Goal: Download file/media

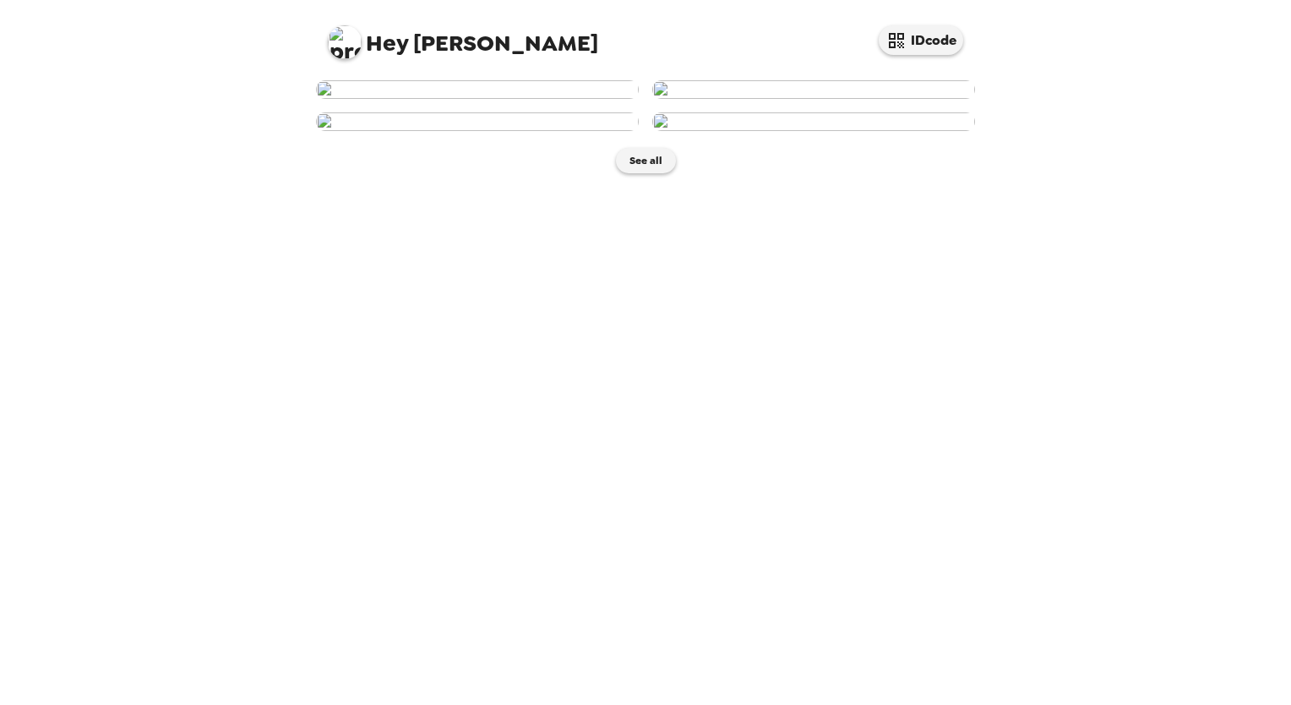
scroll to position [248, 0]
click at [638, 173] on button "See all" at bounding box center [646, 160] width 60 height 25
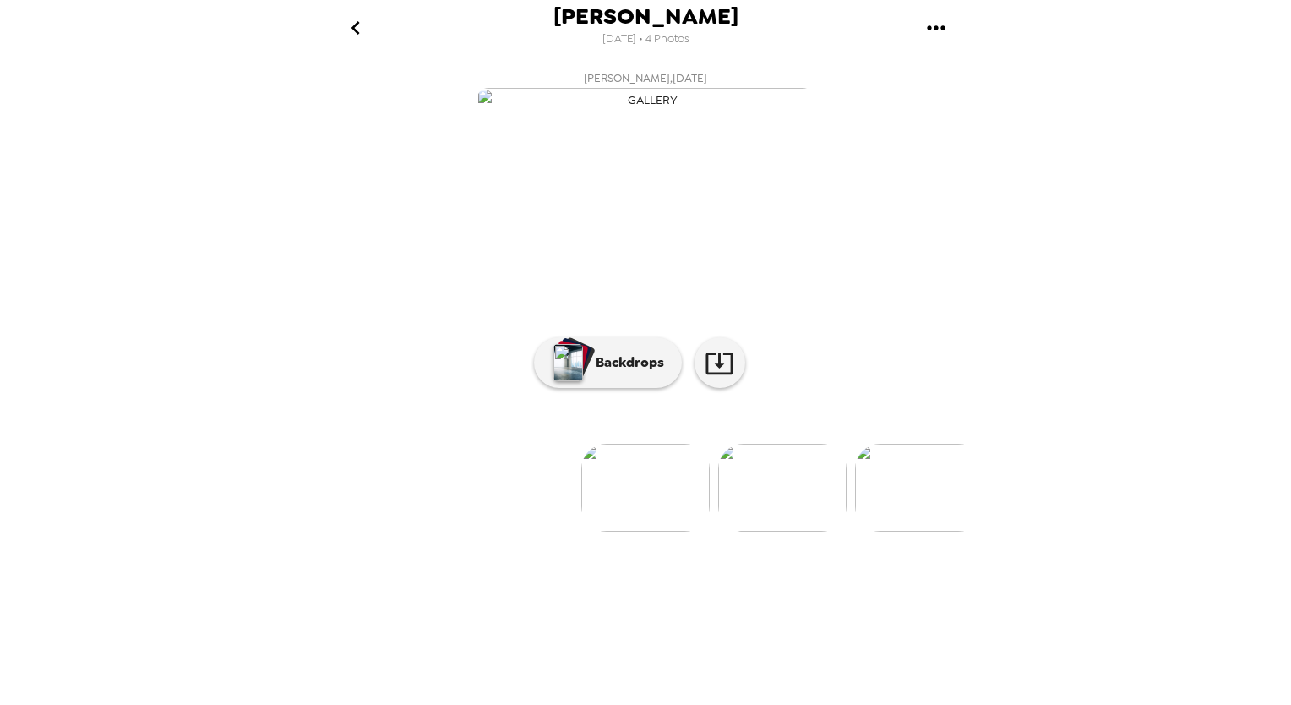
scroll to position [25, 0]
click at [720, 378] on icon at bounding box center [720, 363] width 30 height 30
click at [1230, 581] on div "Sangram Keshari Nayak 9/25/2025 • 4 Photos Sangram Keshari Nayak , 09-25-2025 S…" at bounding box center [645, 352] width 1291 height 705
click at [659, 531] on img at bounding box center [645, 488] width 128 height 88
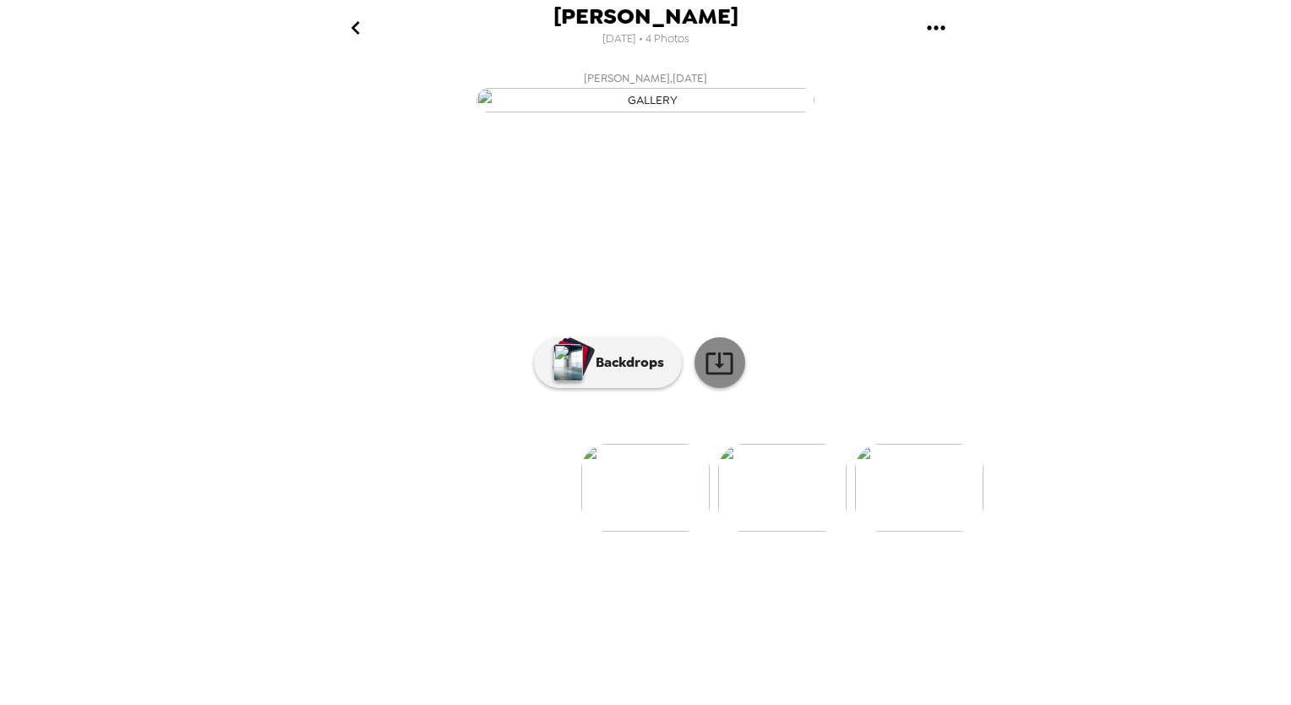
click at [713, 374] on icon at bounding box center [719, 363] width 27 height 22
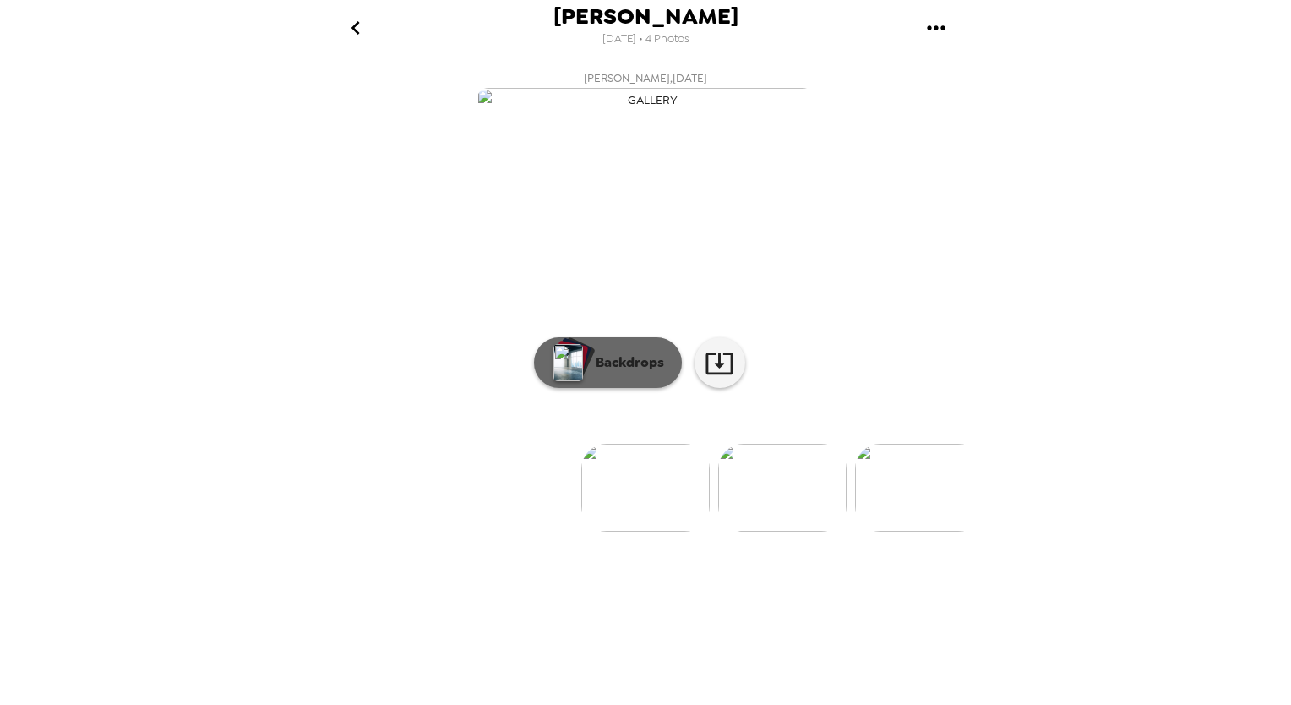
click at [592, 373] on p "Backdrops" at bounding box center [625, 362] width 77 height 20
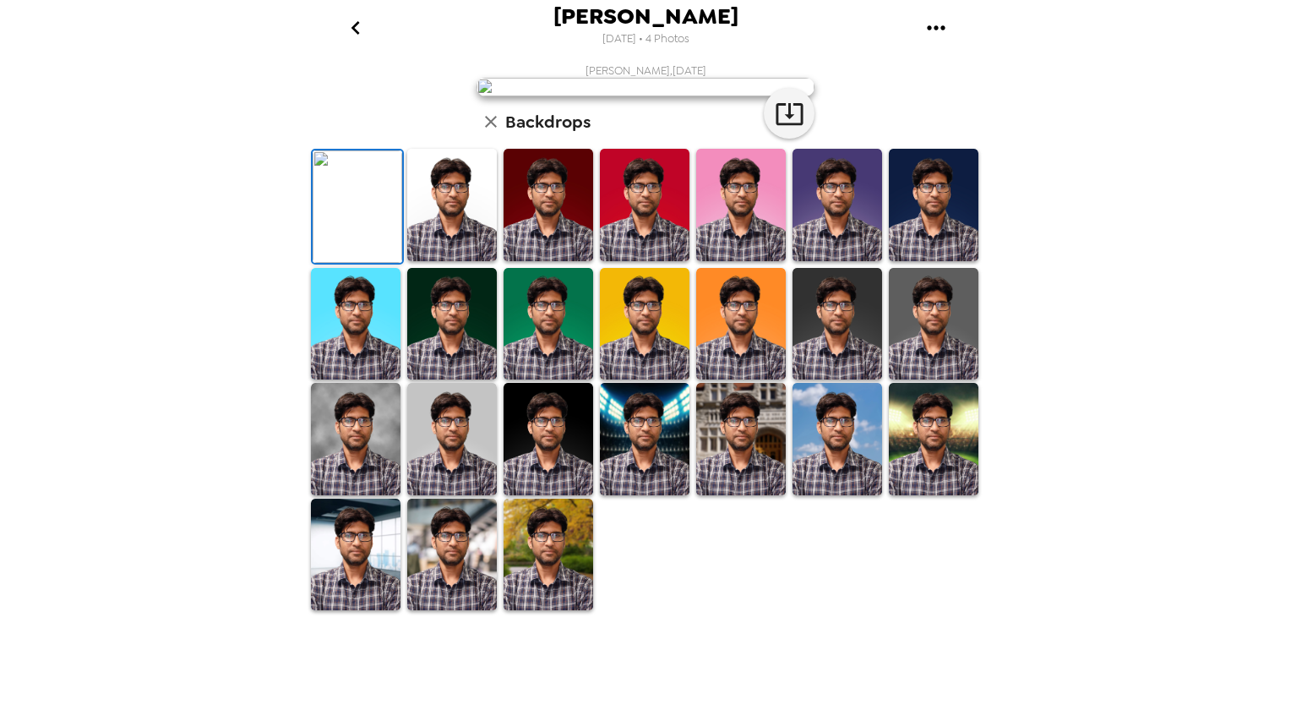
click at [625, 261] on img at bounding box center [645, 205] width 90 height 112
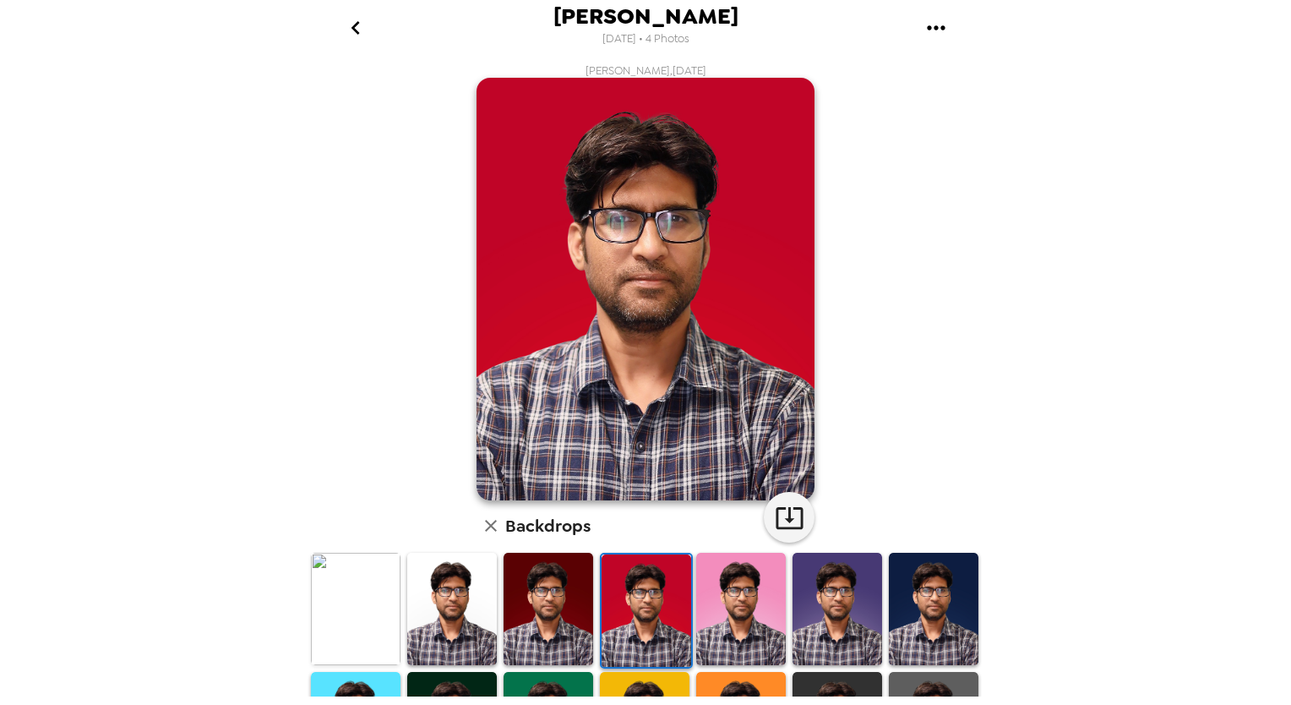
click at [557, 603] on img at bounding box center [549, 609] width 90 height 112
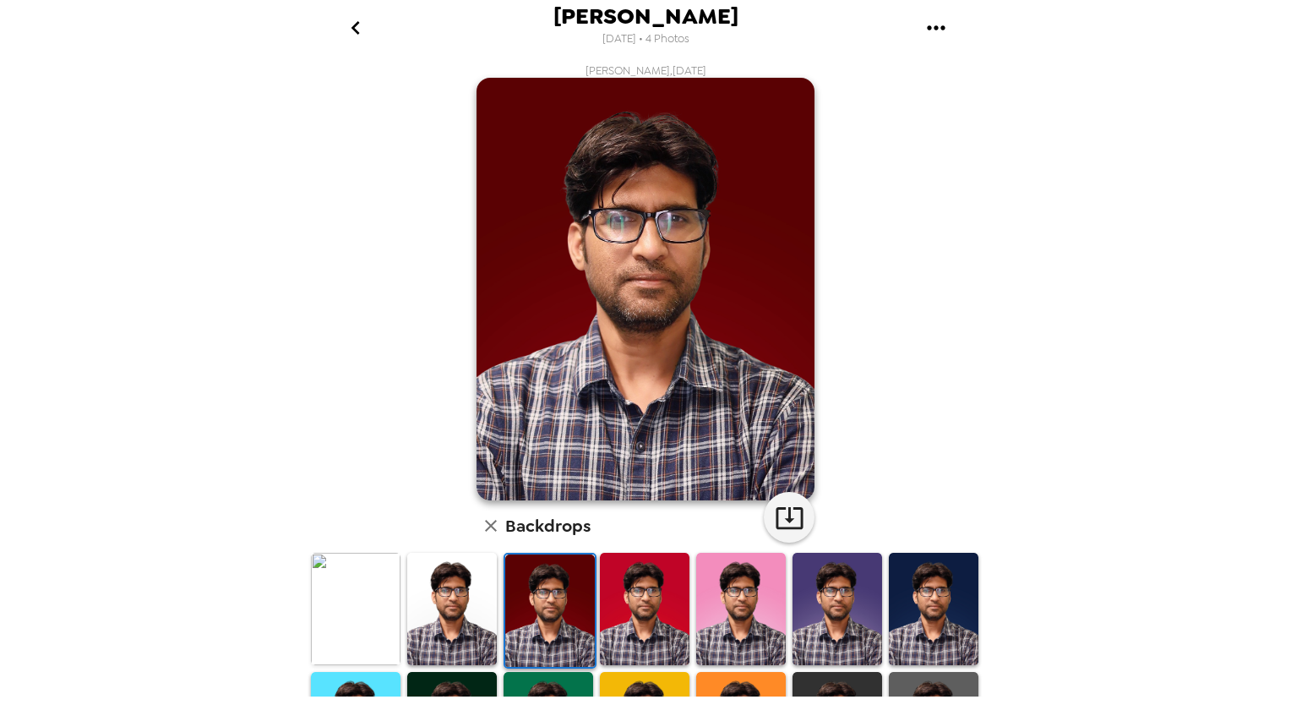
click at [808, 600] on img at bounding box center [838, 609] width 90 height 112
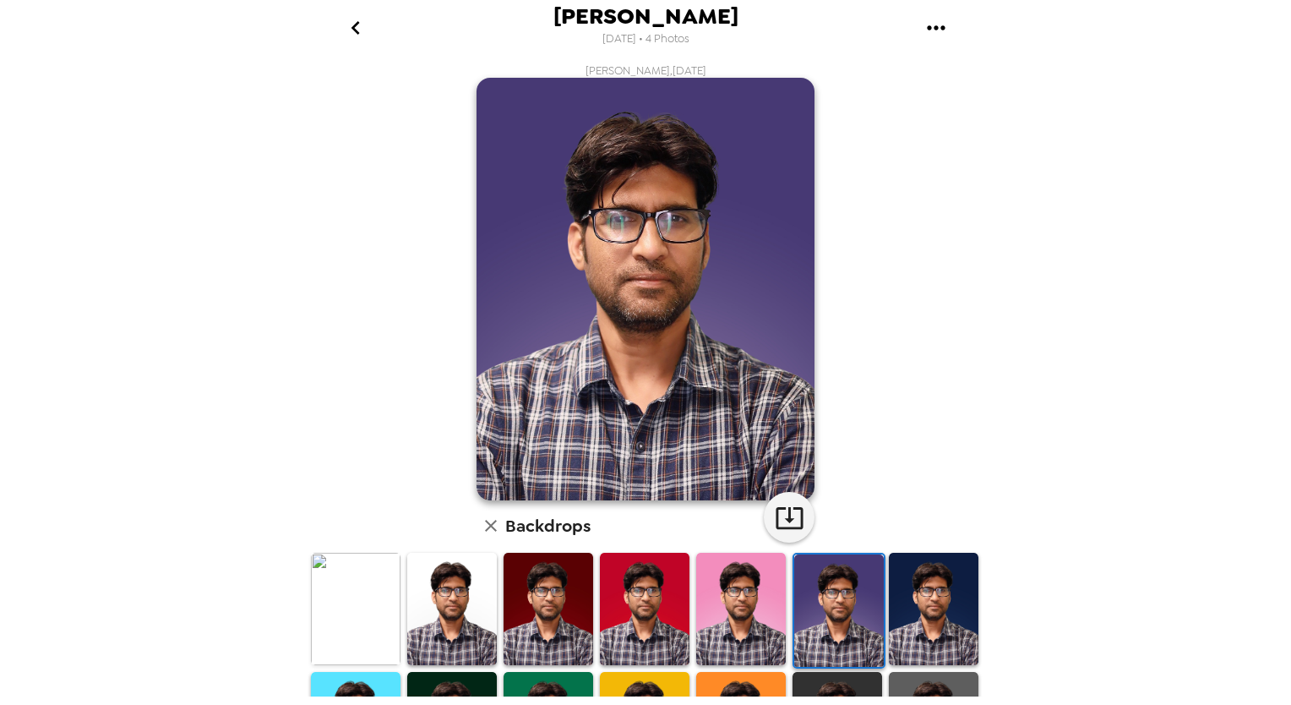
click at [915, 600] on img at bounding box center [934, 609] width 90 height 112
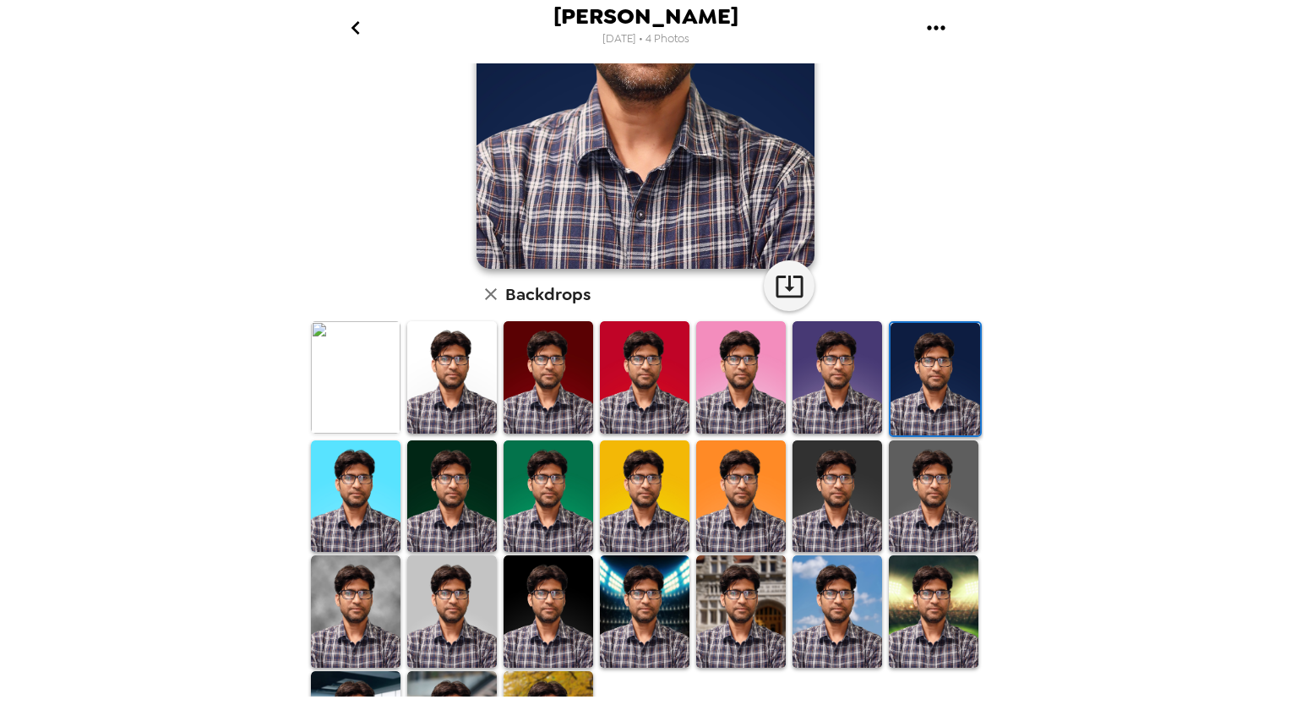
scroll to position [309, 0]
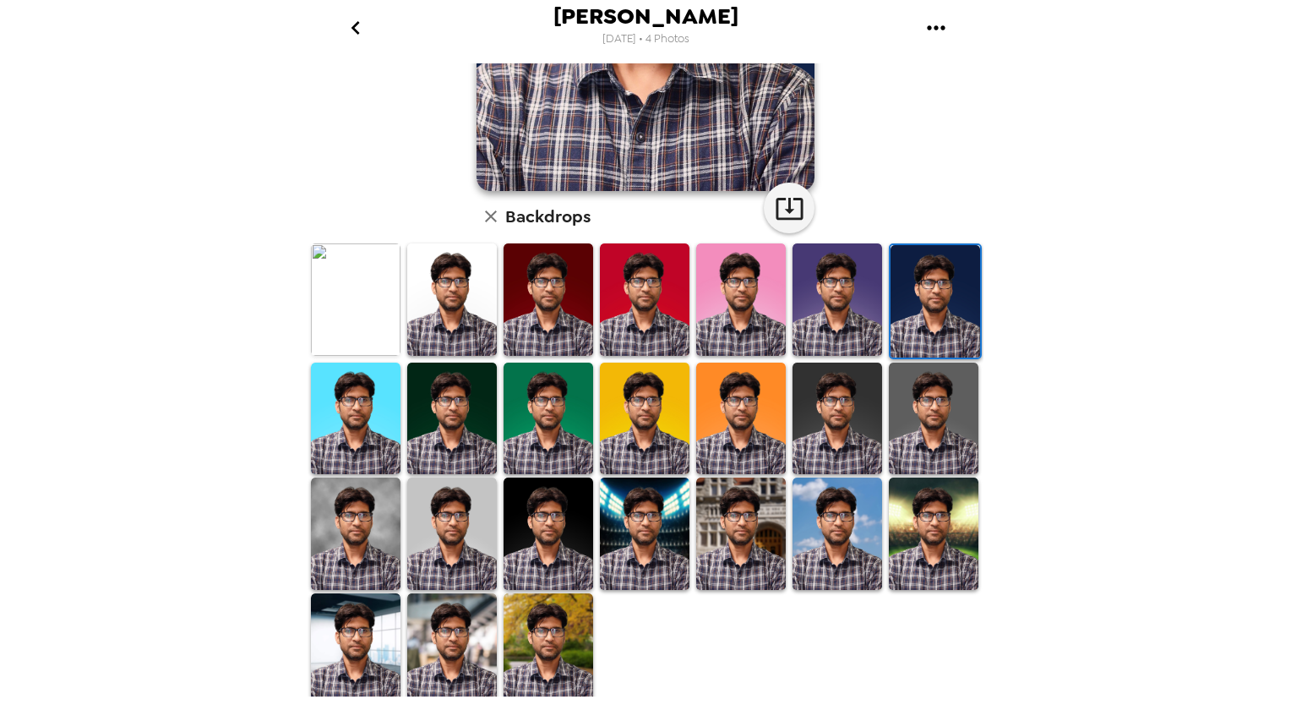
click at [921, 522] on img at bounding box center [934, 533] width 90 height 112
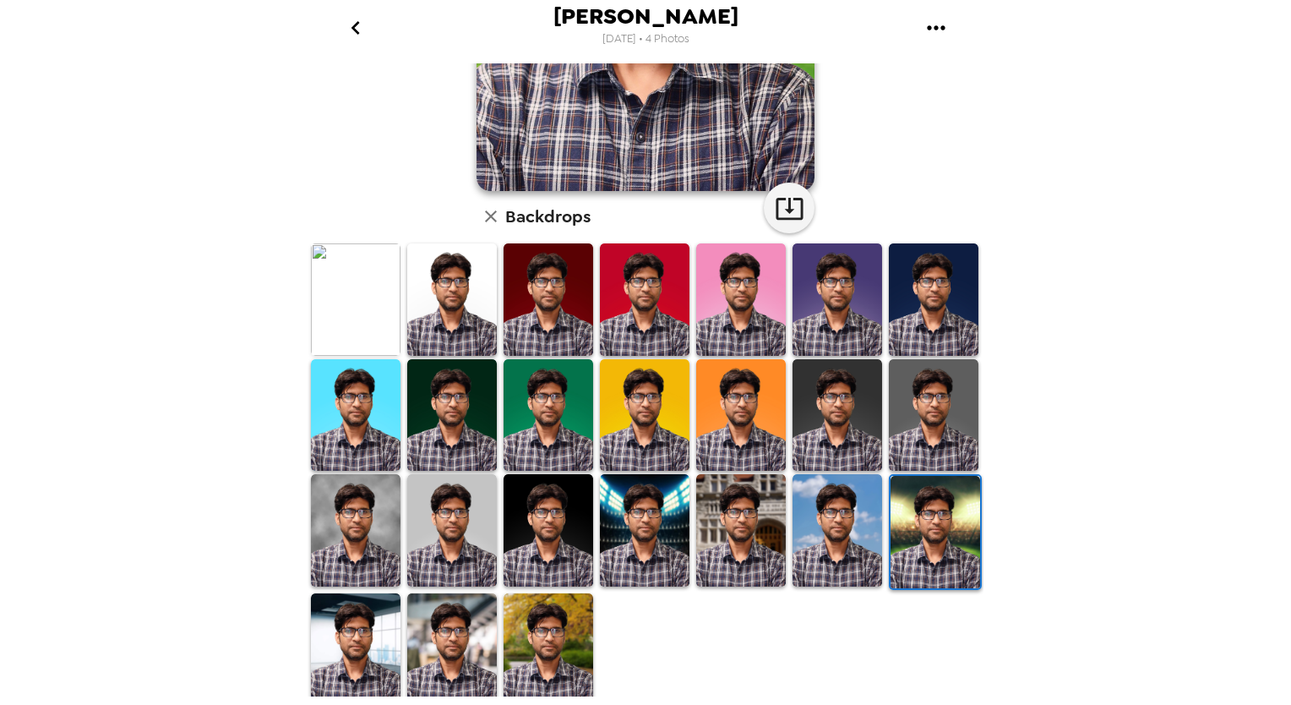
click at [531, 624] on img at bounding box center [549, 649] width 90 height 112
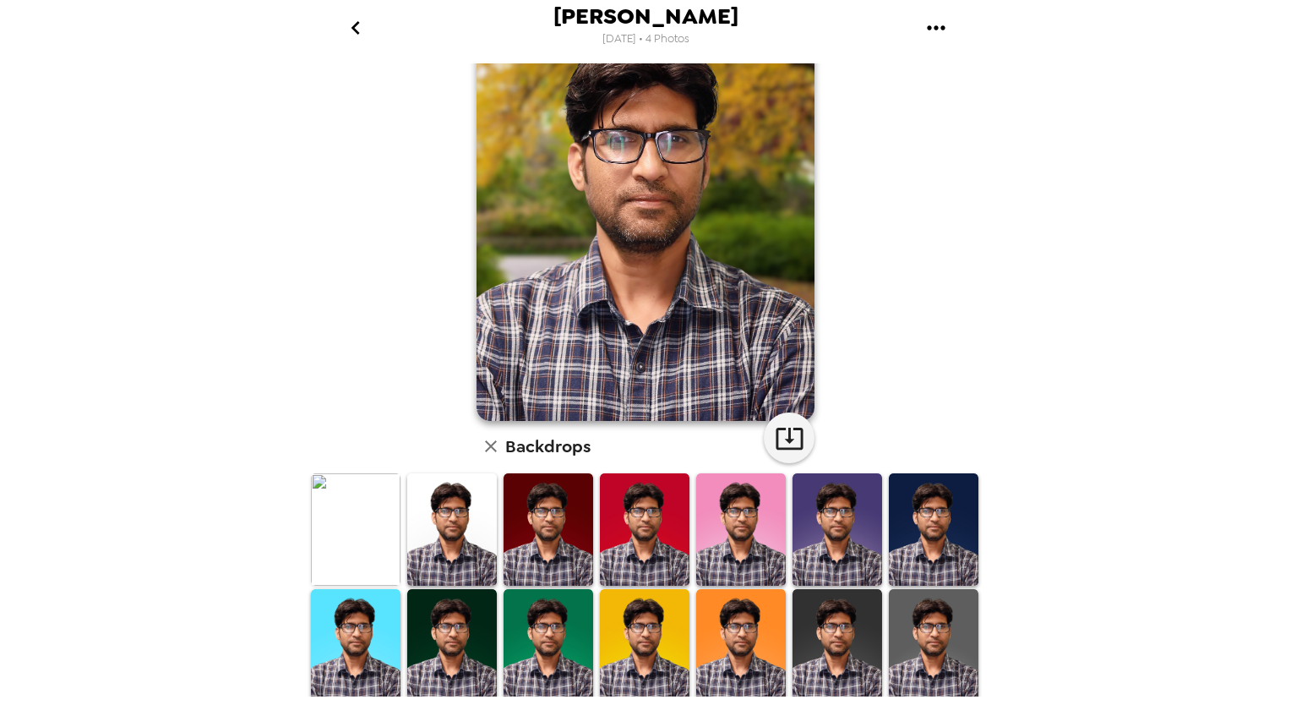
scroll to position [169, 0]
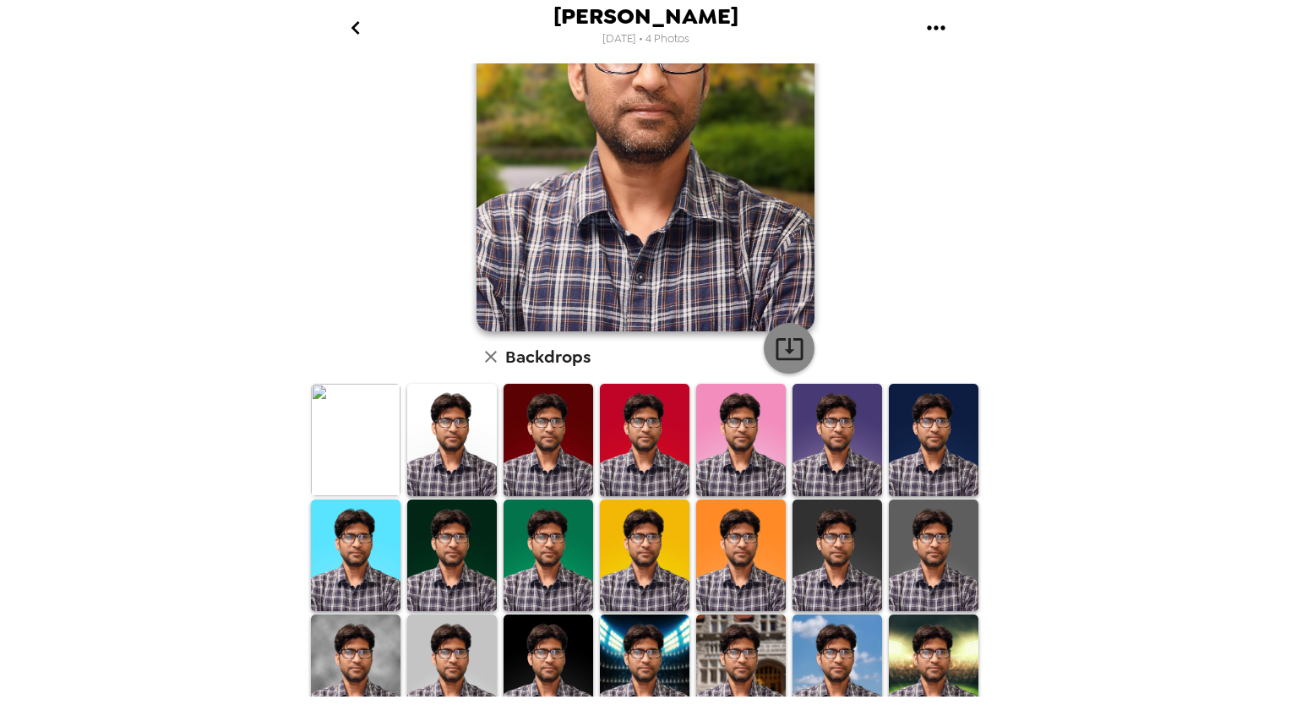
click at [783, 356] on icon "button" at bounding box center [790, 349] width 30 height 30
click at [446, 439] on img at bounding box center [452, 440] width 90 height 112
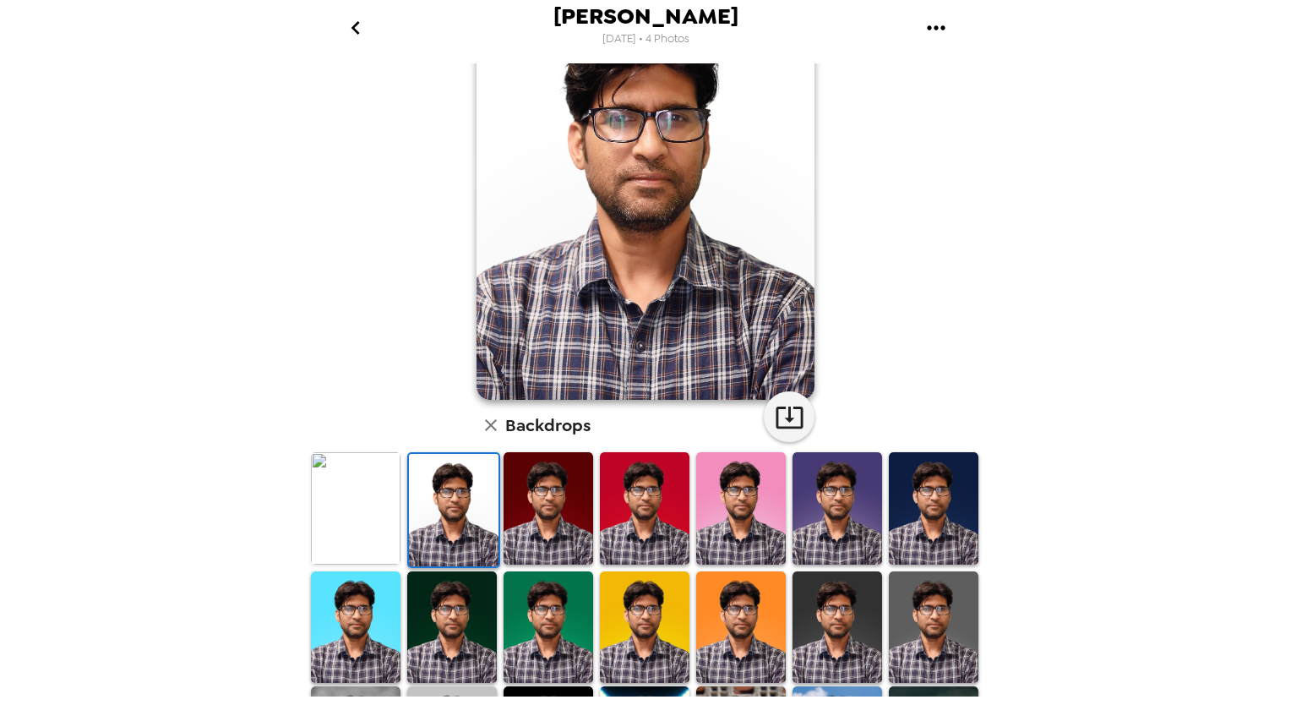
scroll to position [0, 0]
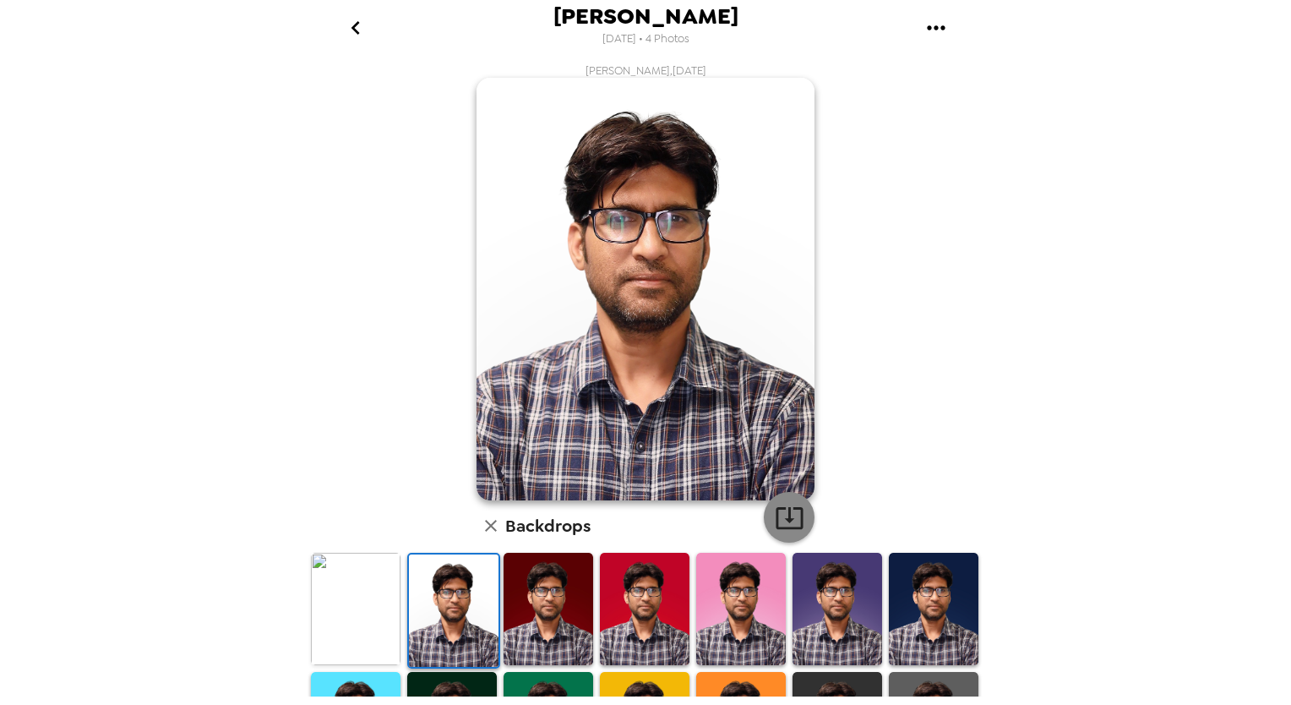
click at [793, 522] on icon "button" at bounding box center [790, 518] width 30 height 30
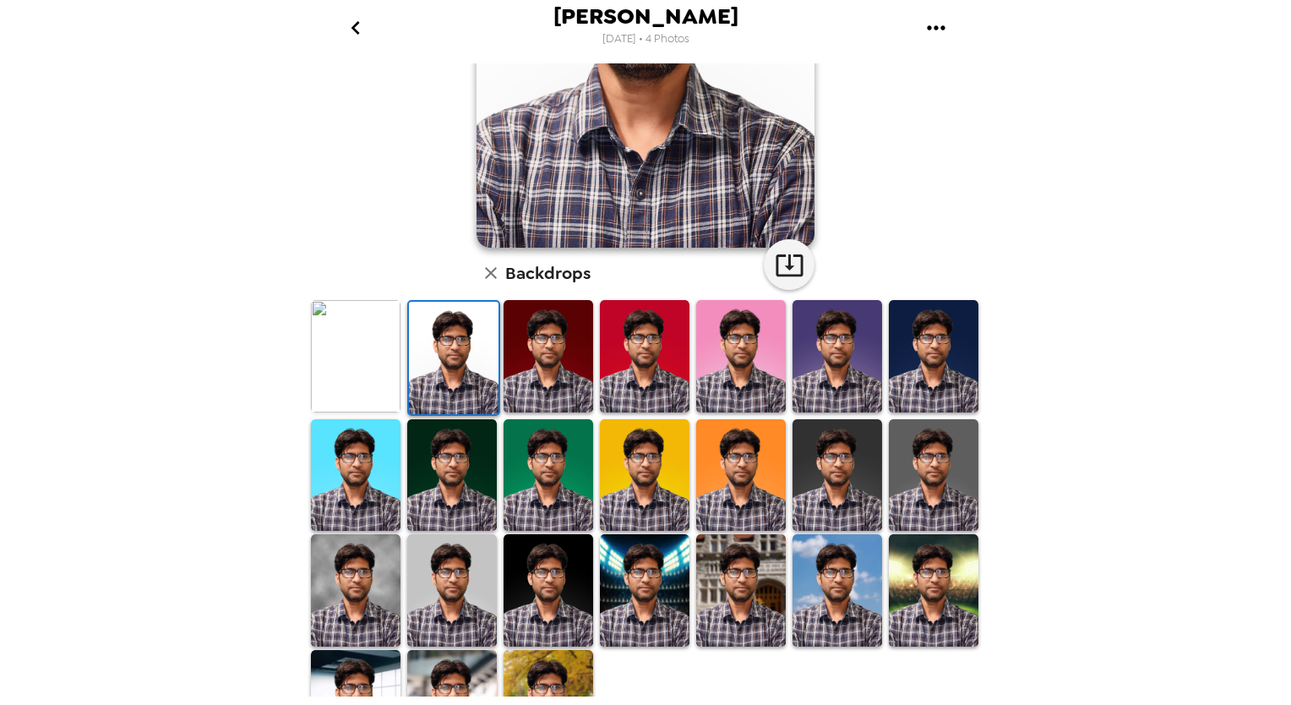
scroll to position [253, 0]
click at [551, 478] on img at bounding box center [549, 474] width 90 height 112
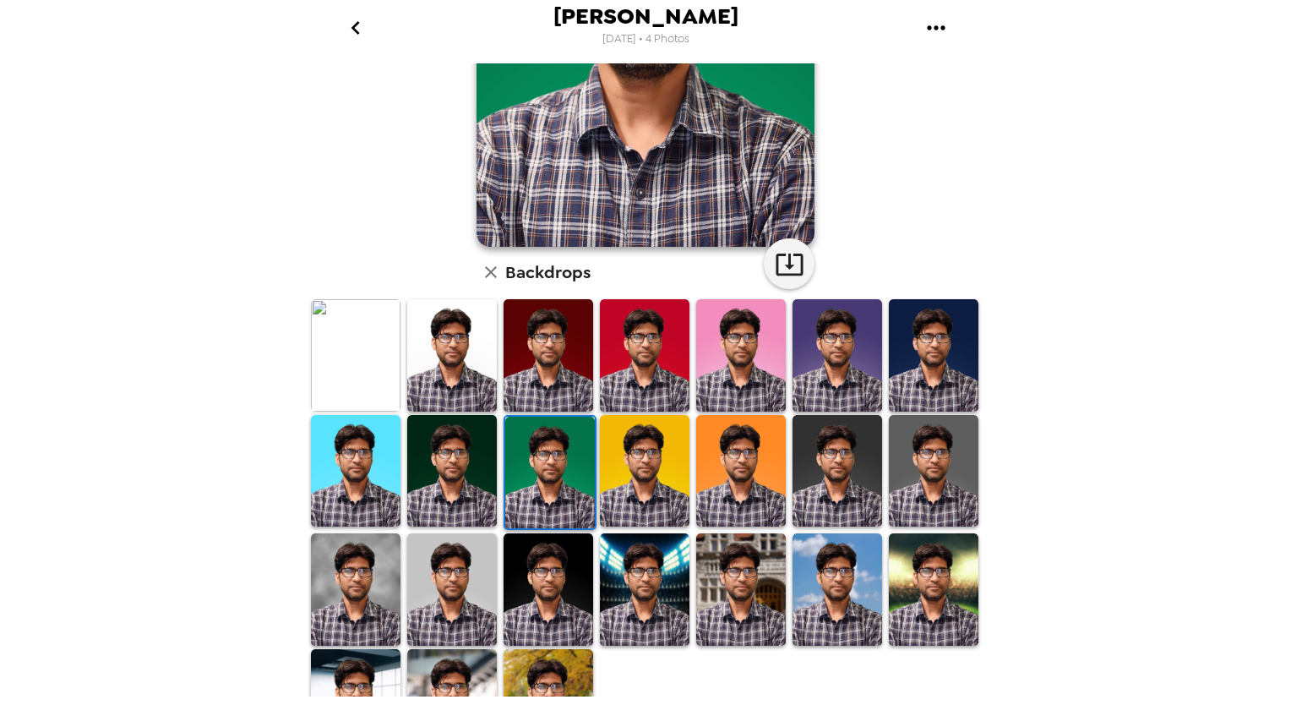
click at [622, 448] on img at bounding box center [645, 471] width 90 height 112
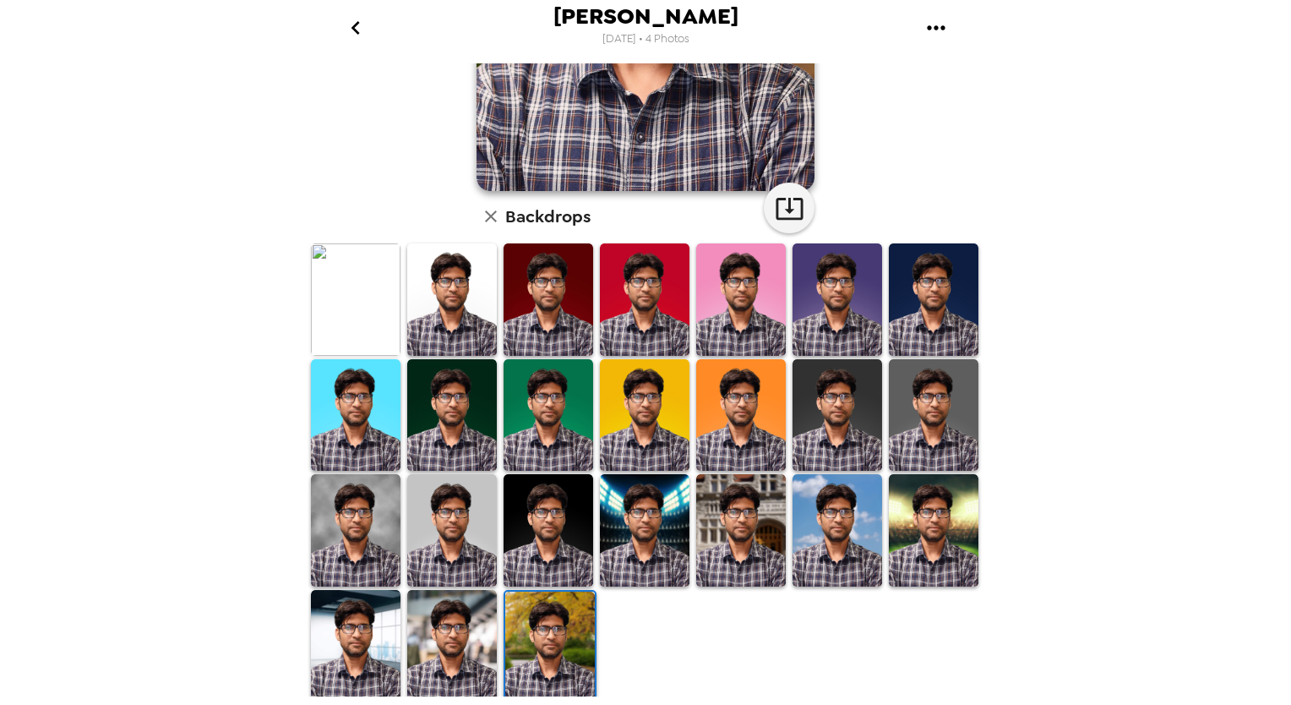
click at [465, 621] on img at bounding box center [452, 646] width 90 height 112
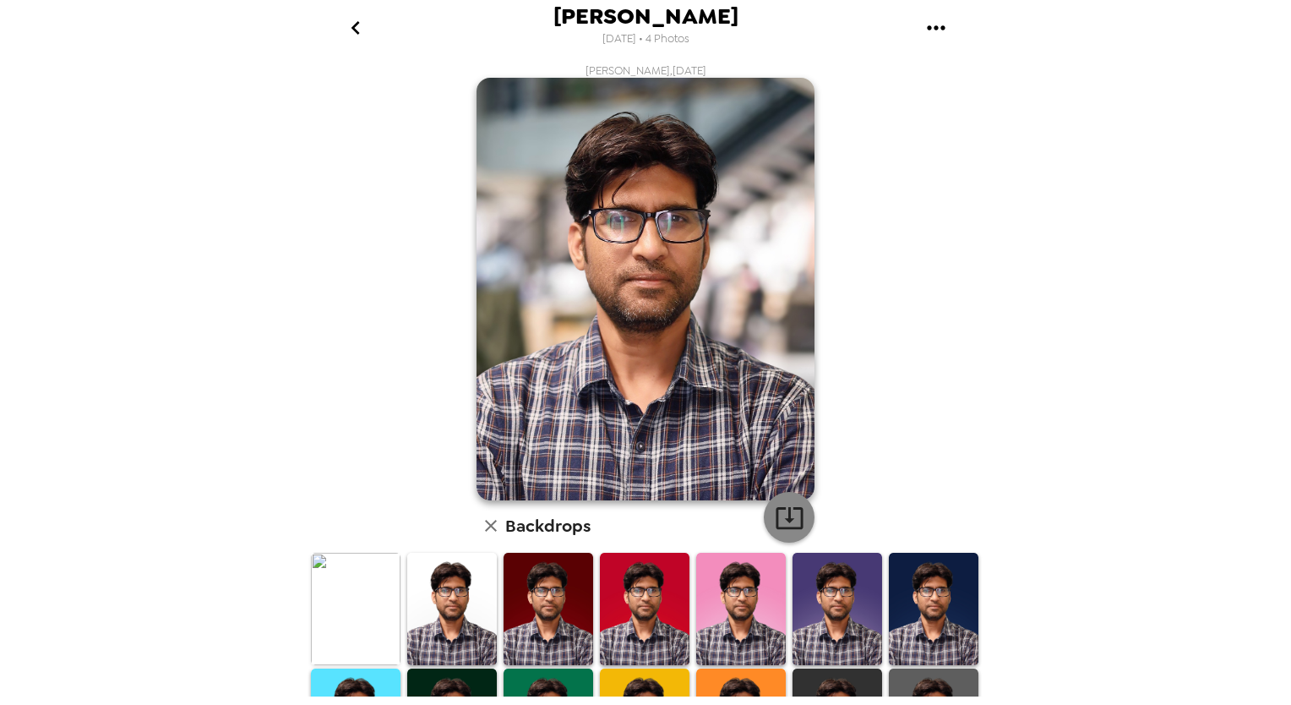
click at [790, 517] on icon "button" at bounding box center [790, 518] width 30 height 30
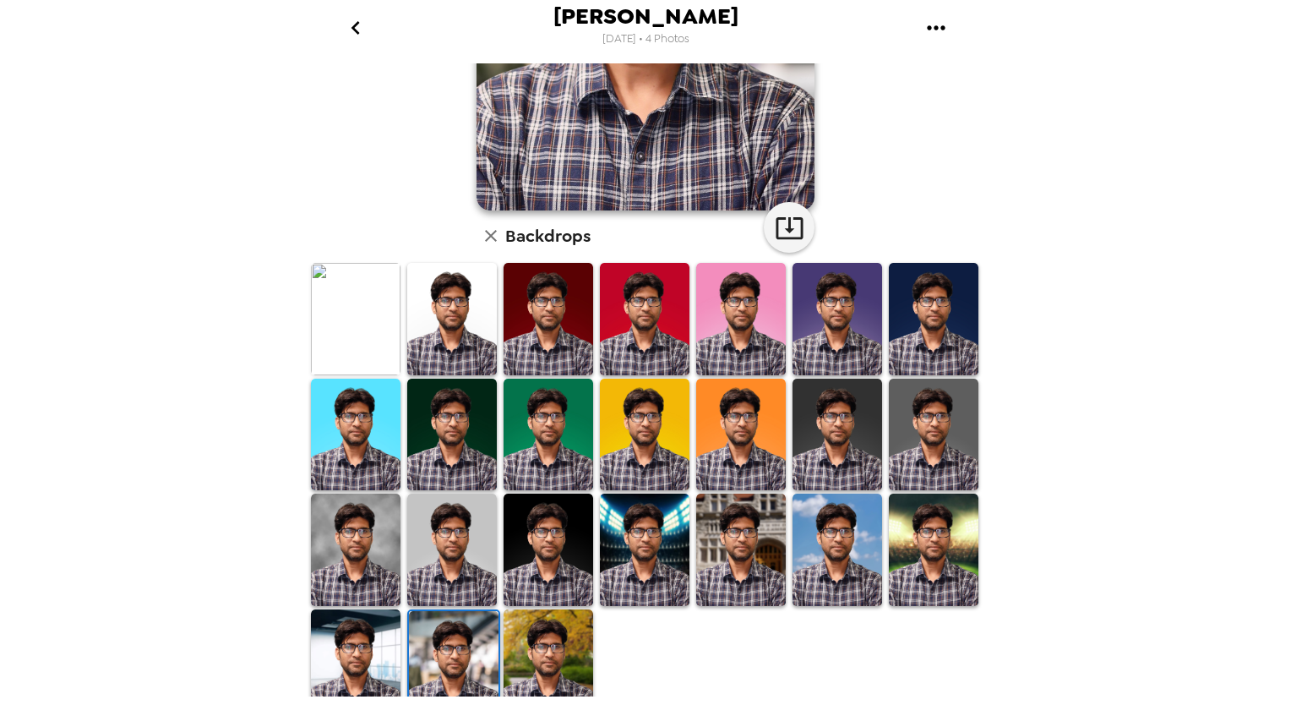
scroll to position [309, 0]
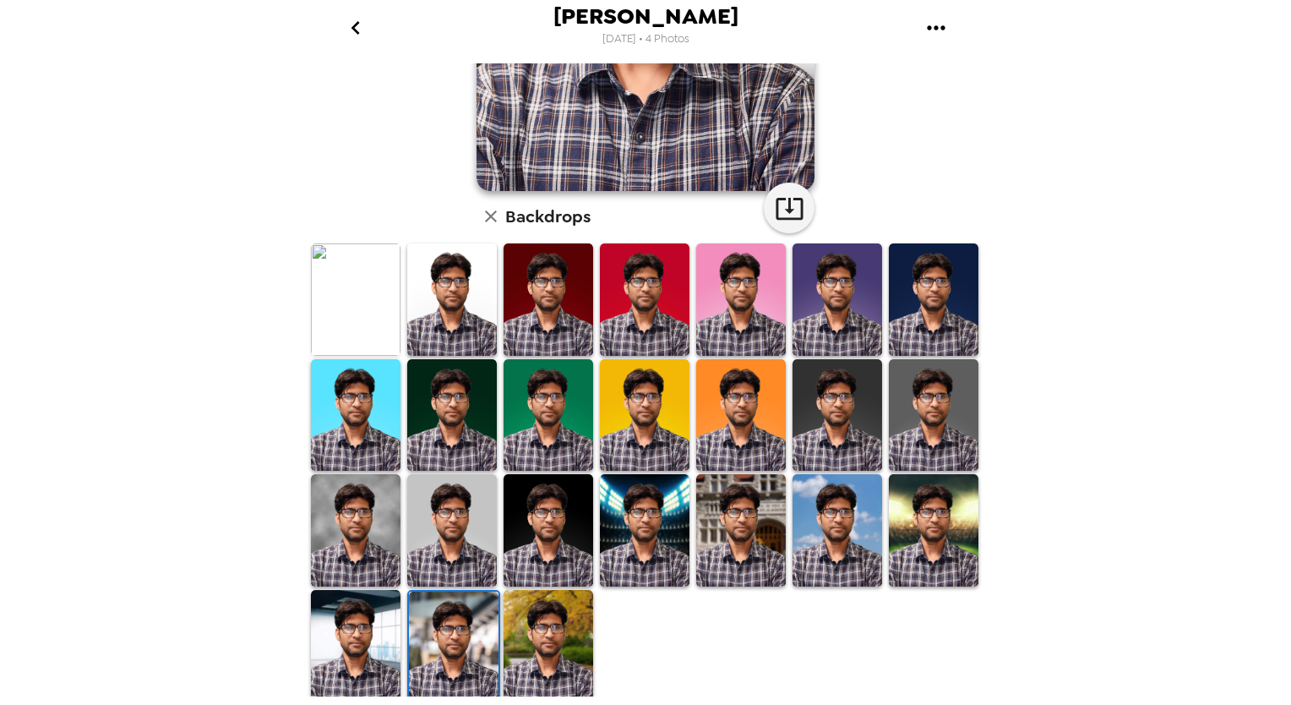
click at [453, 409] on img at bounding box center [452, 415] width 90 height 112
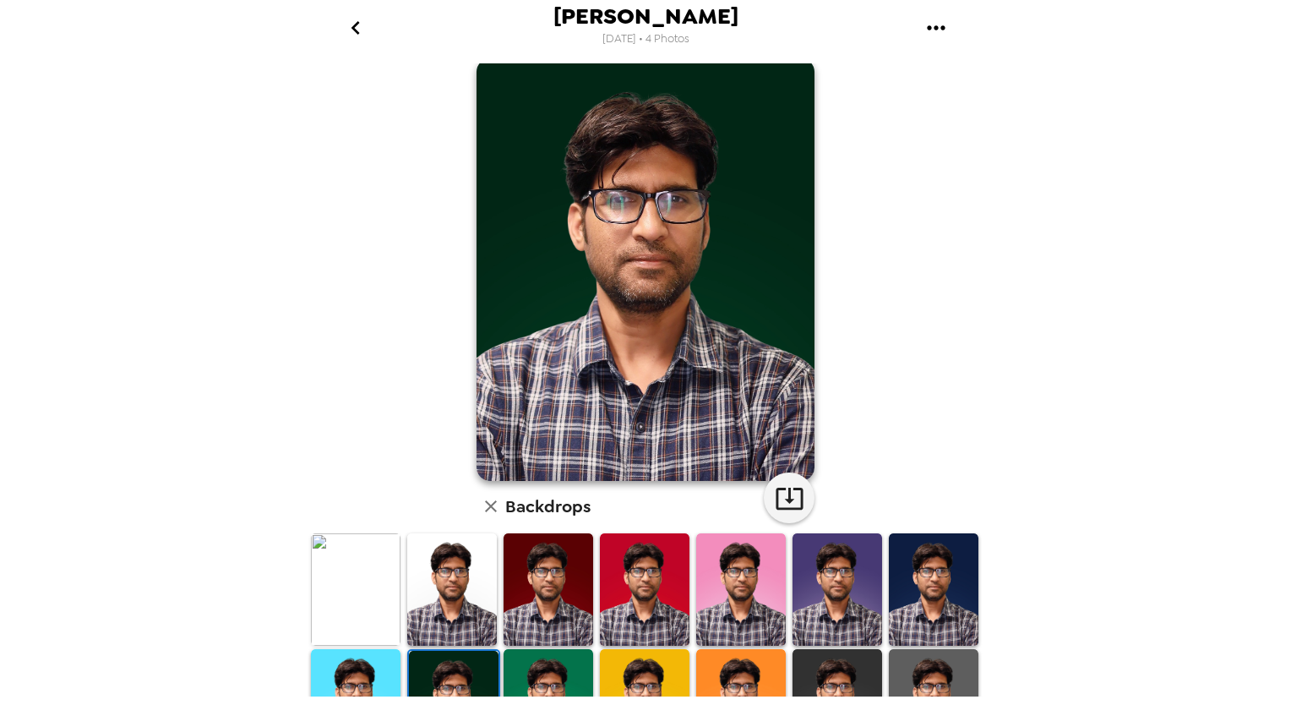
scroll to position [0, 0]
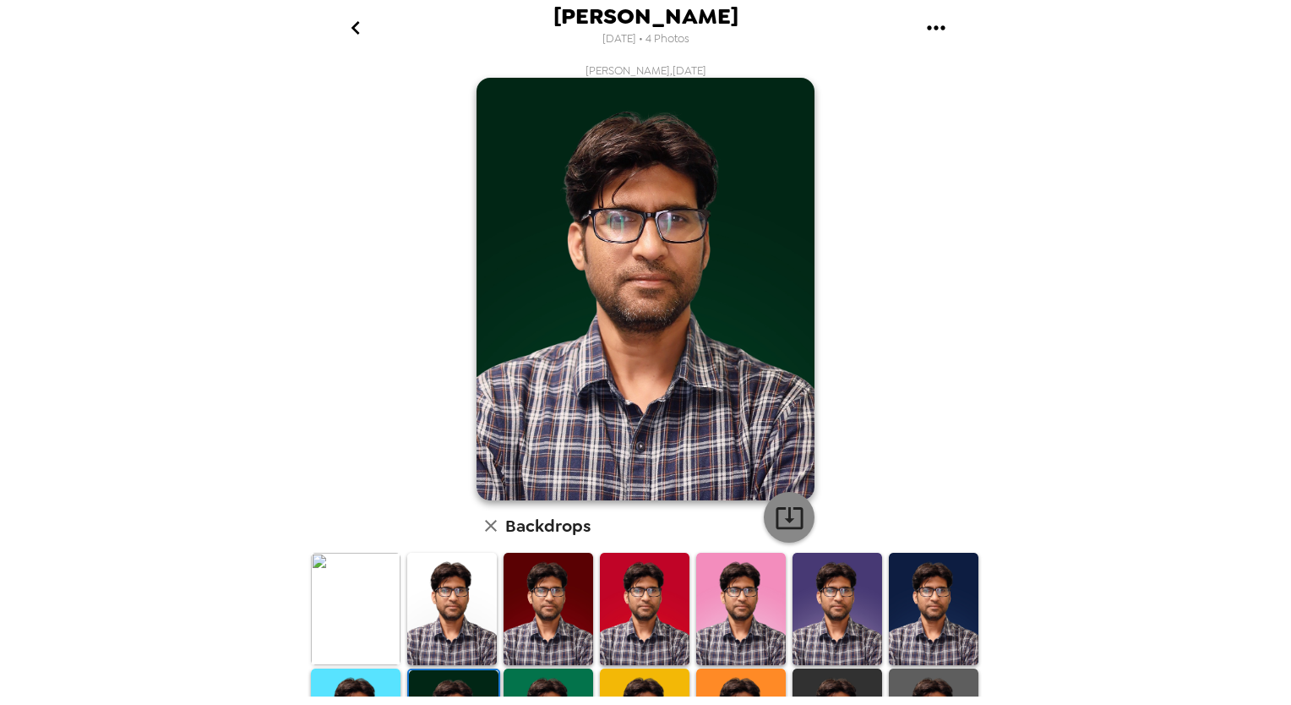
click at [776, 509] on icon "button" at bounding box center [789, 518] width 27 height 22
drag, startPoint x: 242, startPoint y: 400, endPoint x: 238, endPoint y: 411, distance: 11.8
click at [242, 400] on div "[PERSON_NAME] [DATE] • 4 Photos [PERSON_NAME] , [DATE] Backdrops" at bounding box center [645, 352] width 1291 height 705
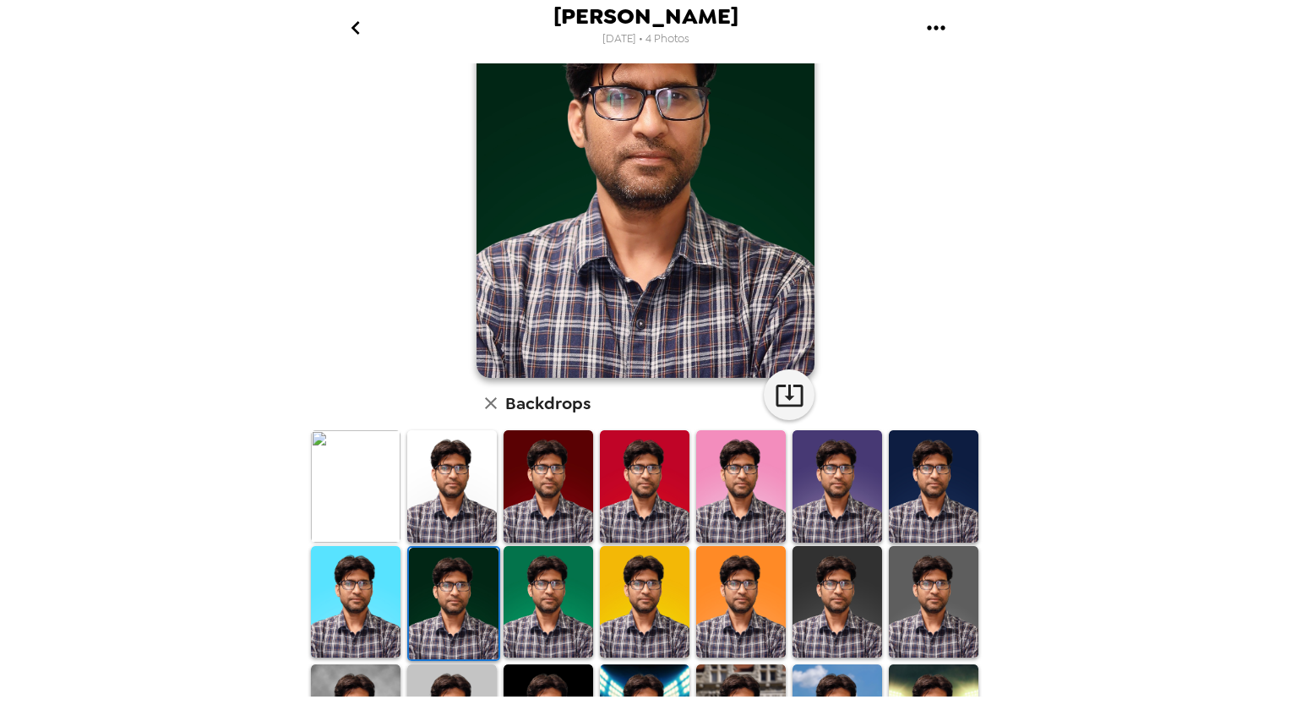
scroll to position [309, 0]
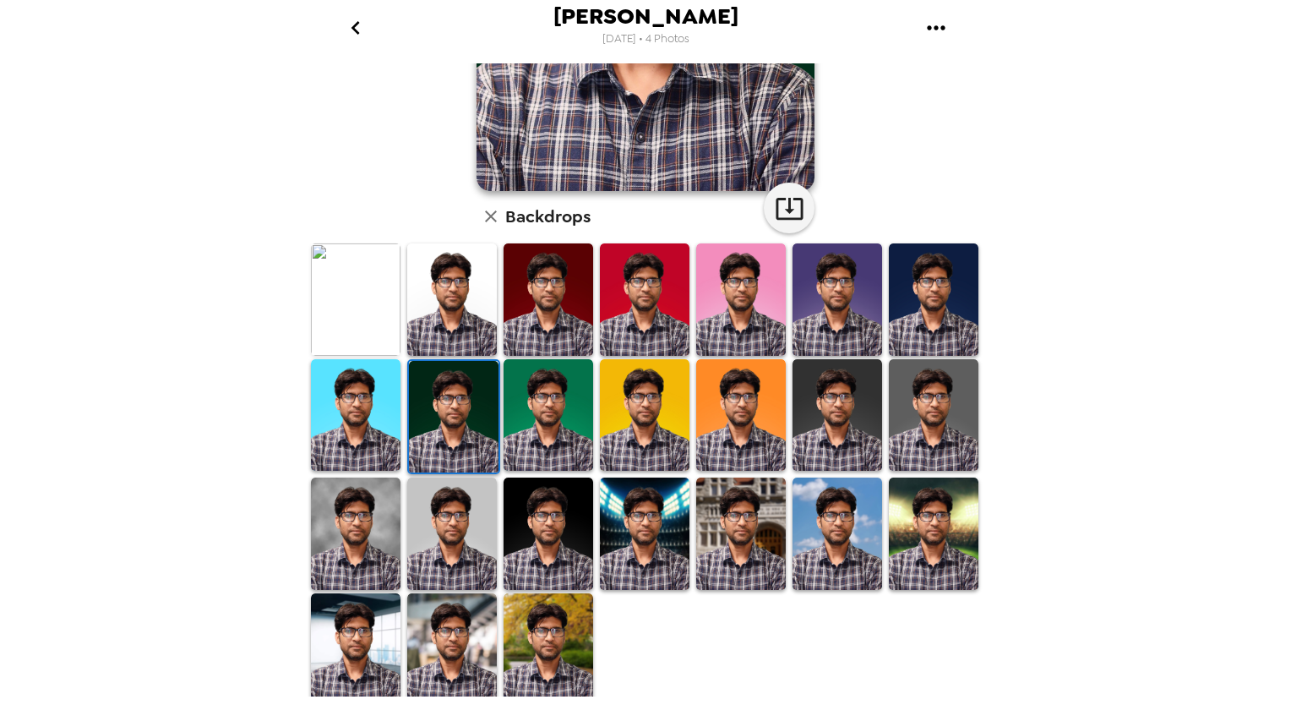
click at [371, 428] on img at bounding box center [356, 415] width 90 height 112
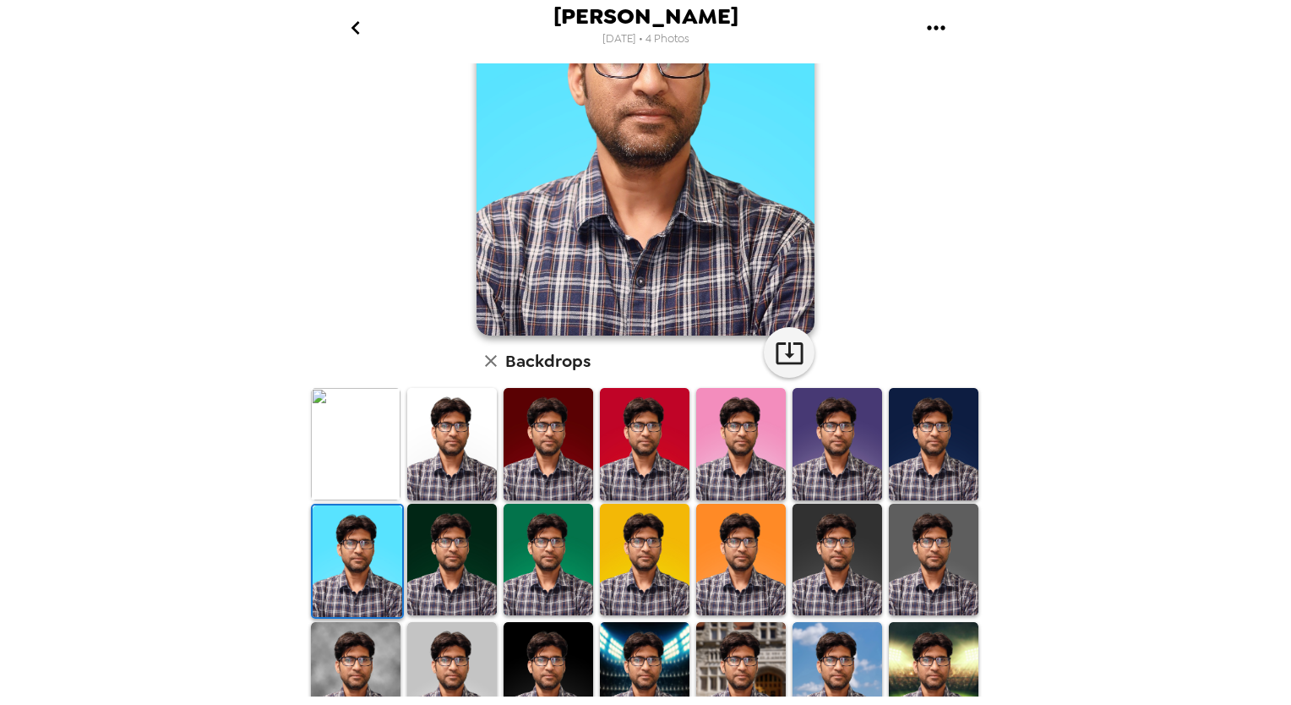
scroll to position [169, 0]
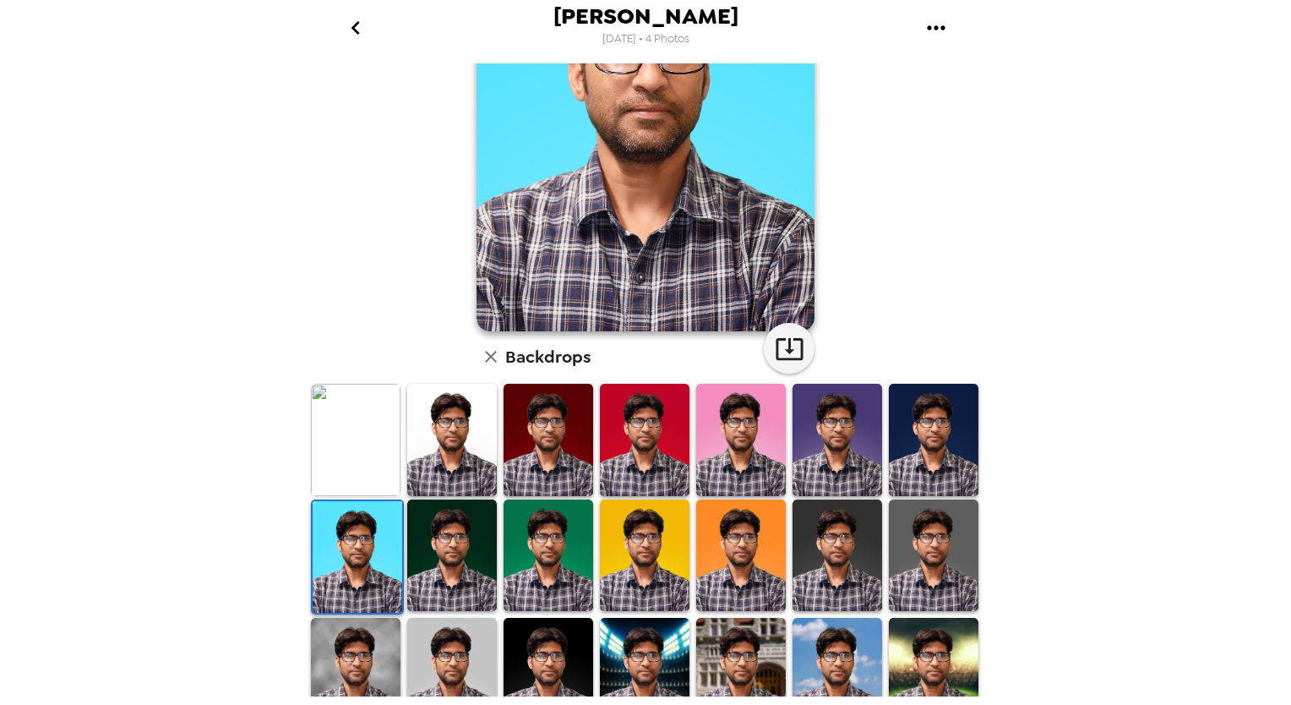
click at [467, 567] on img at bounding box center [452, 555] width 90 height 112
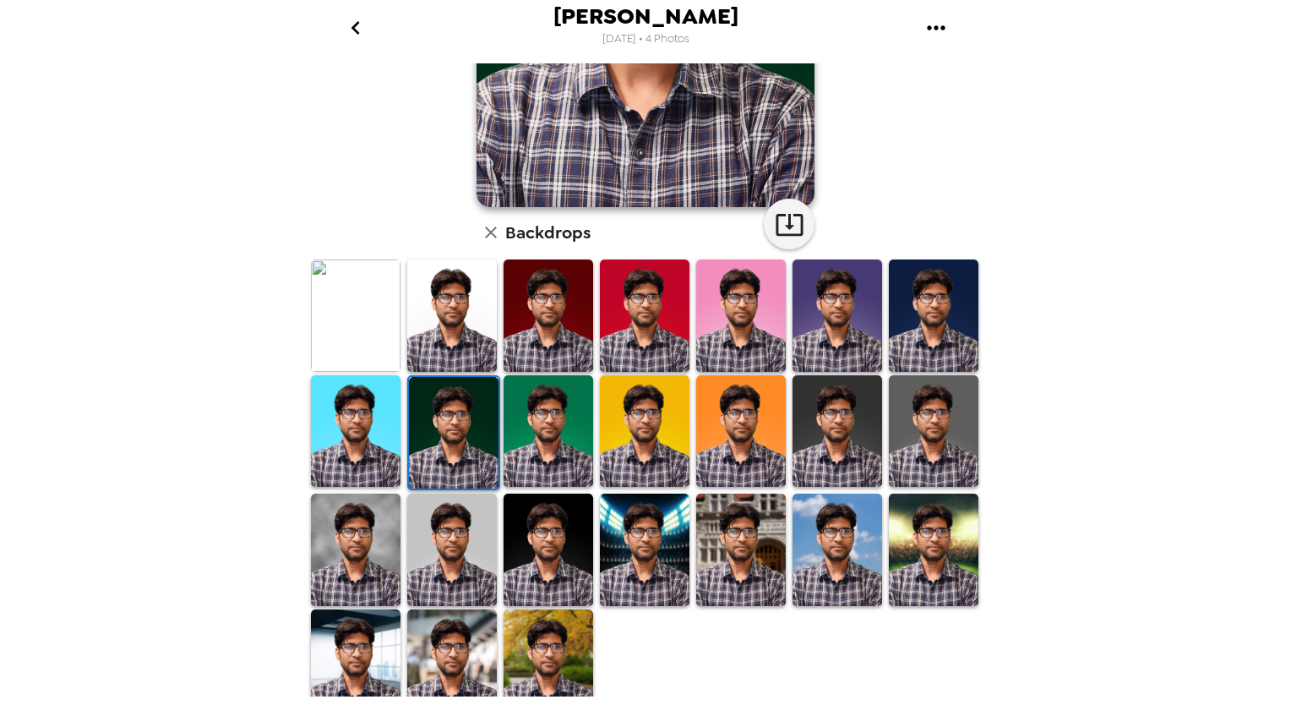
scroll to position [309, 0]
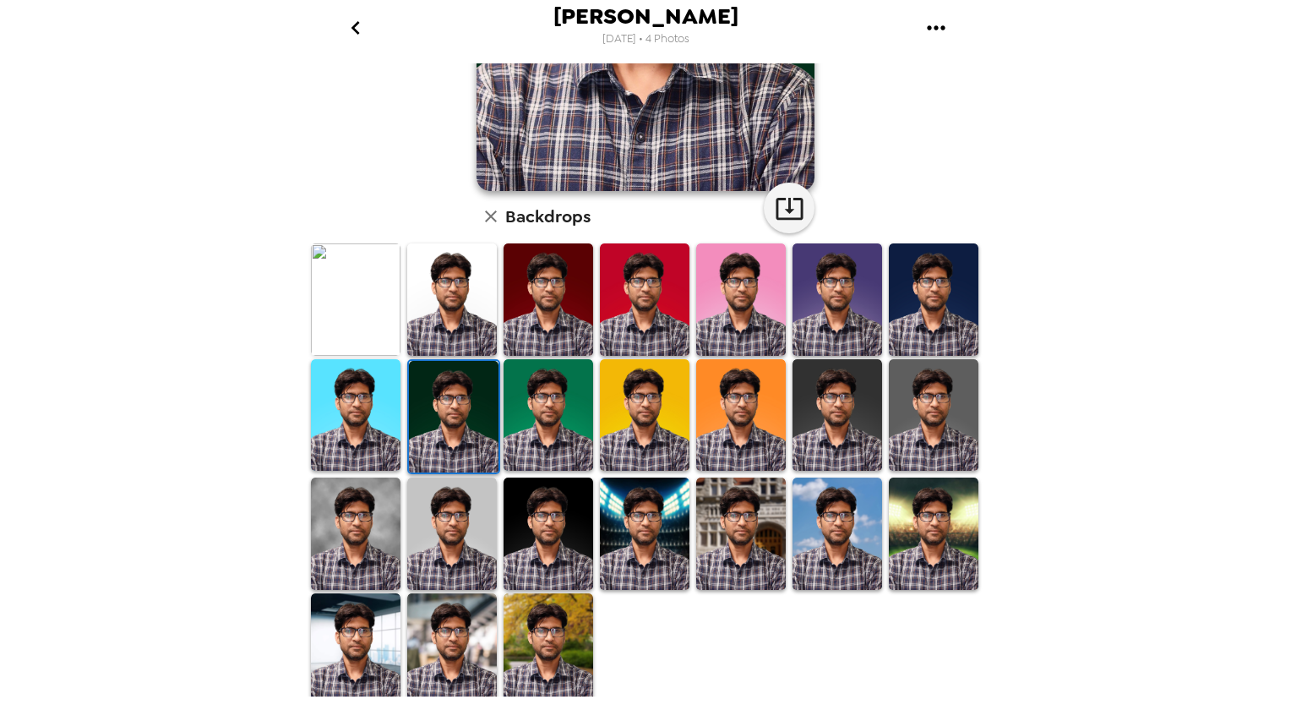
click at [436, 642] on img at bounding box center [452, 649] width 90 height 112
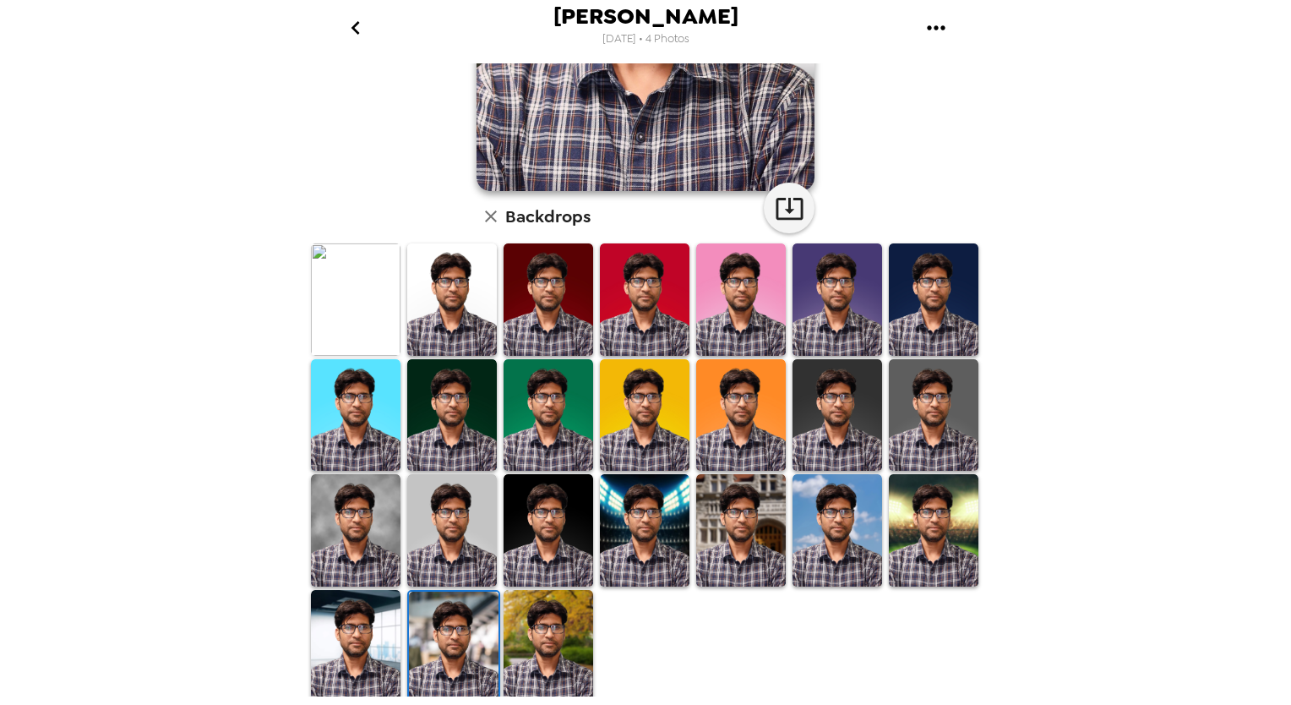
click at [569, 536] on img at bounding box center [549, 530] width 90 height 112
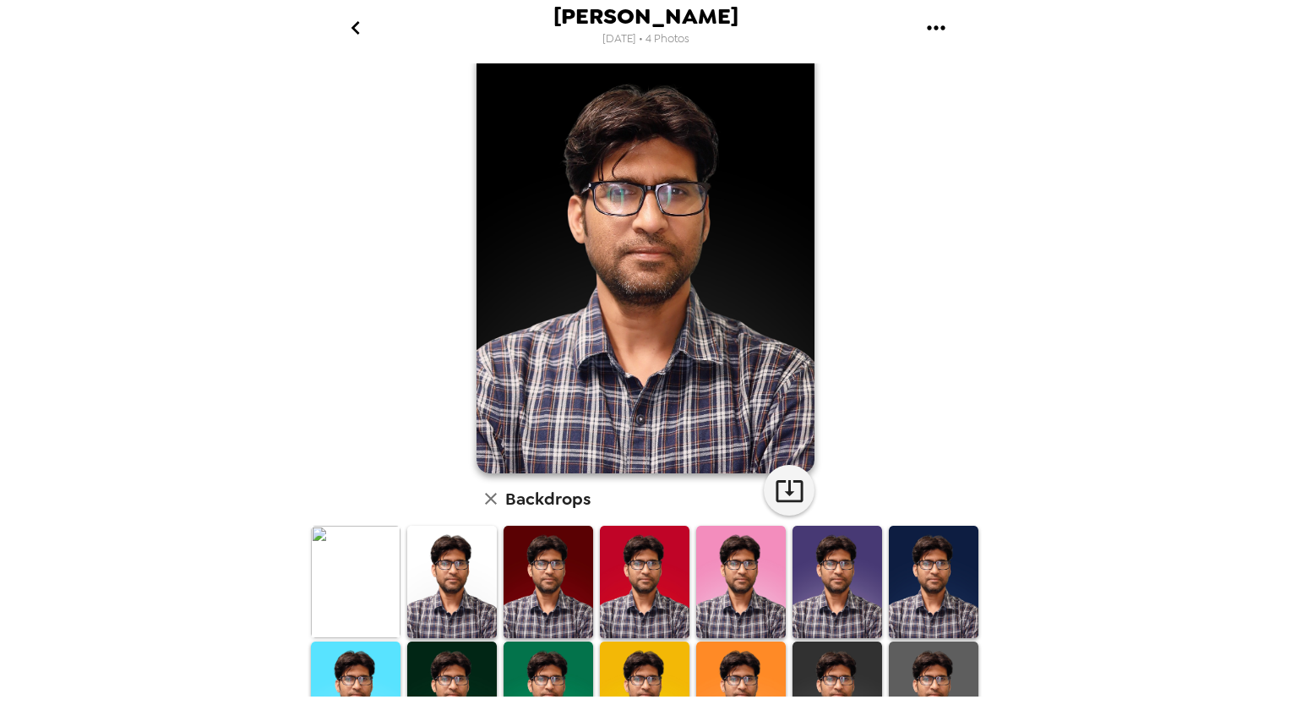
scroll to position [0, 0]
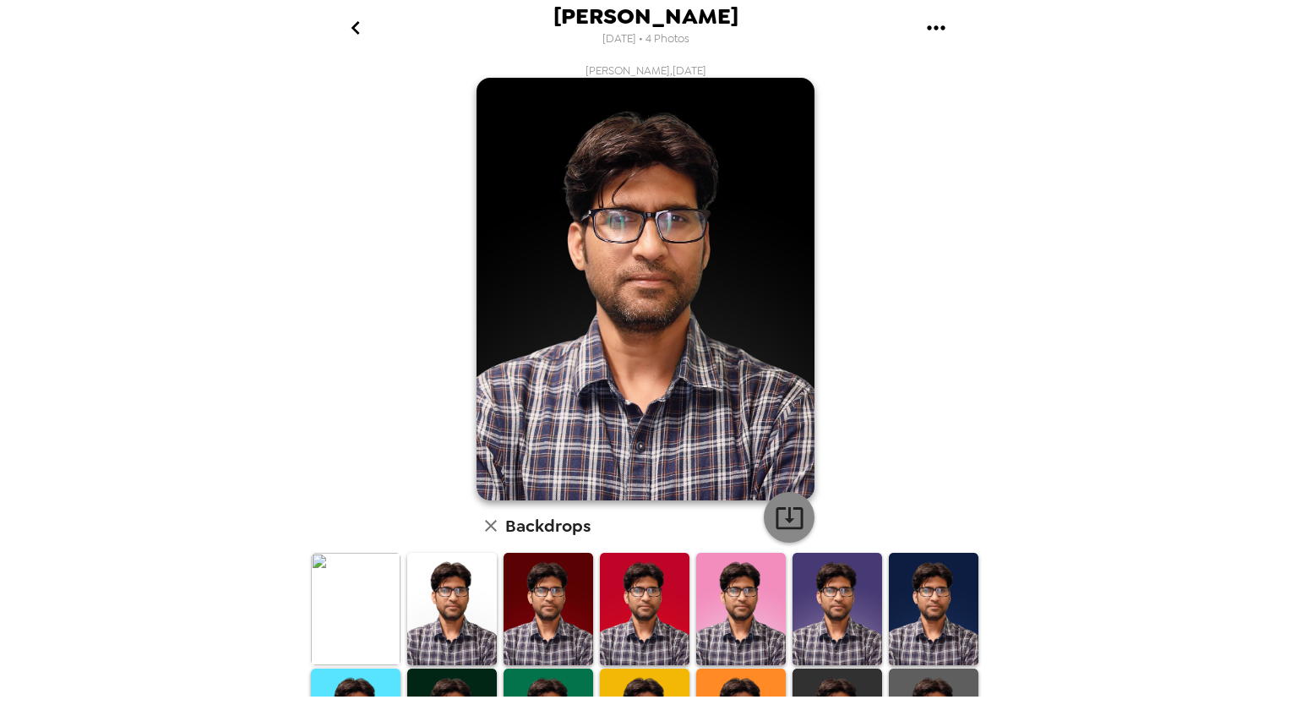
click at [786, 507] on icon "button" at bounding box center [790, 518] width 30 height 30
click at [354, 31] on icon "go back" at bounding box center [355, 27] width 27 height 27
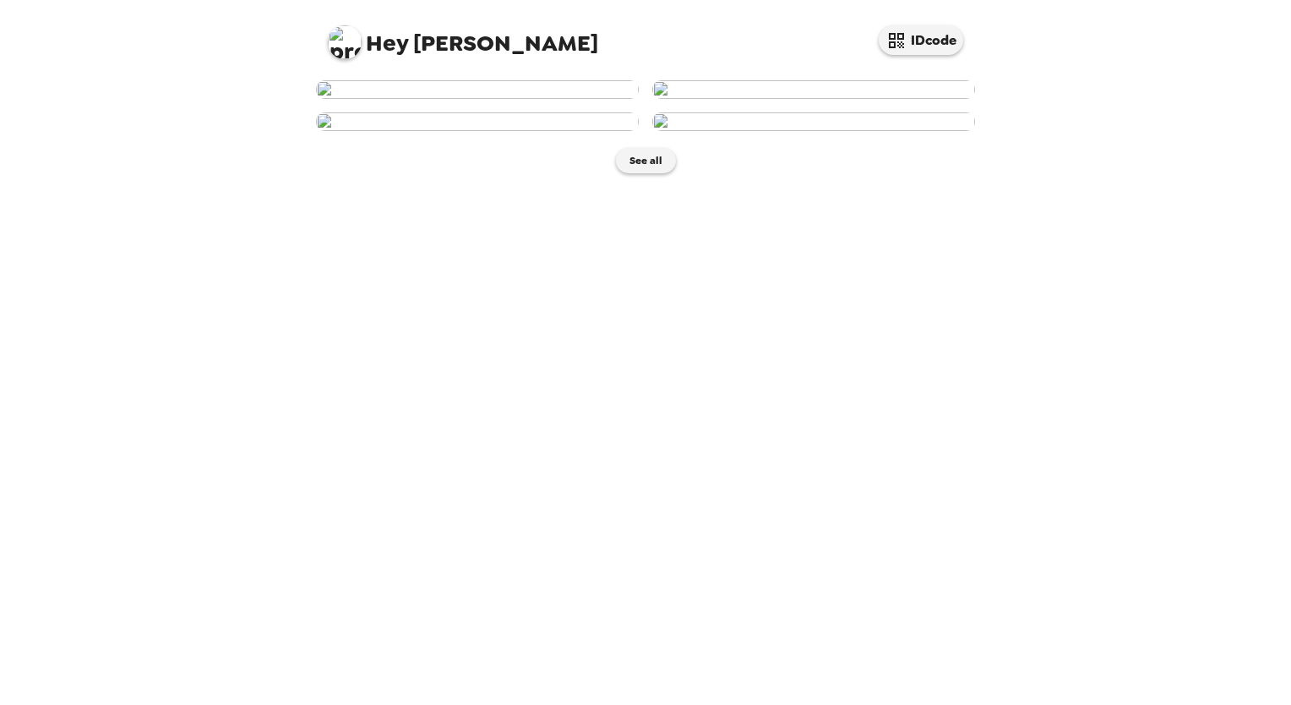
click at [827, 99] on img at bounding box center [813, 89] width 323 height 19
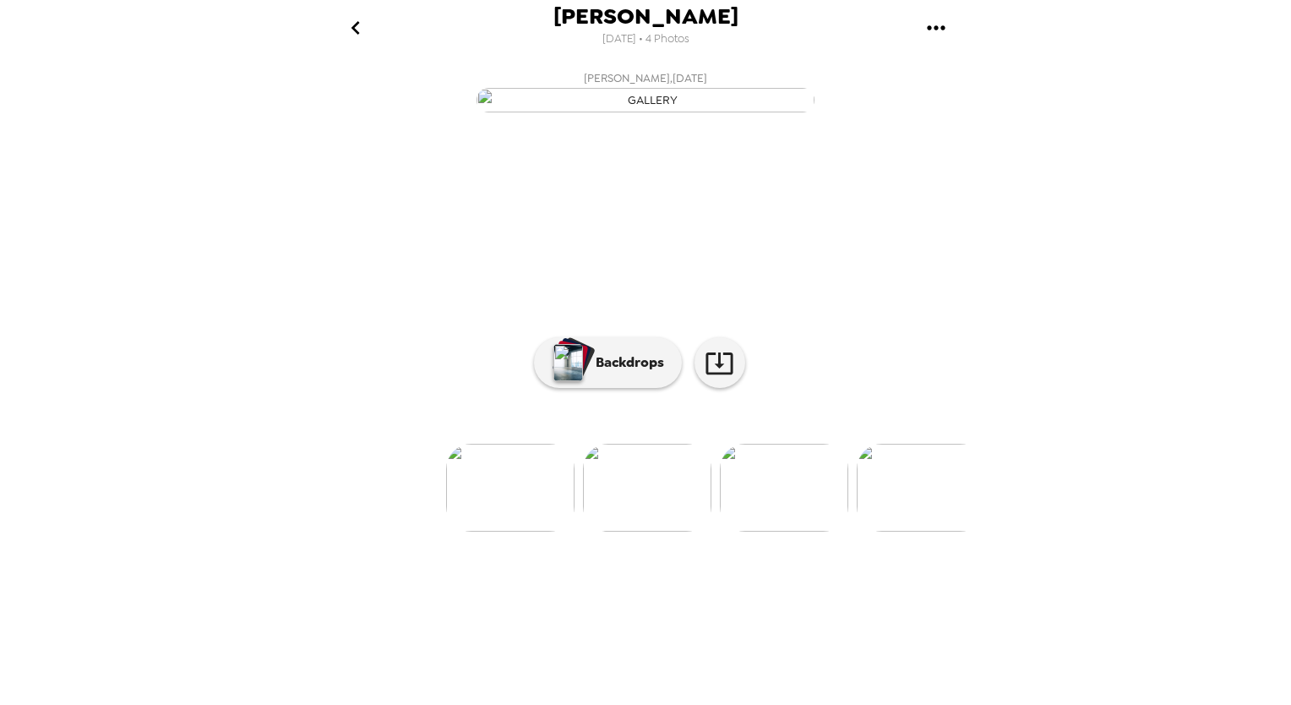
scroll to position [25, 0]
click at [607, 373] on p "Backdrops" at bounding box center [625, 362] width 77 height 20
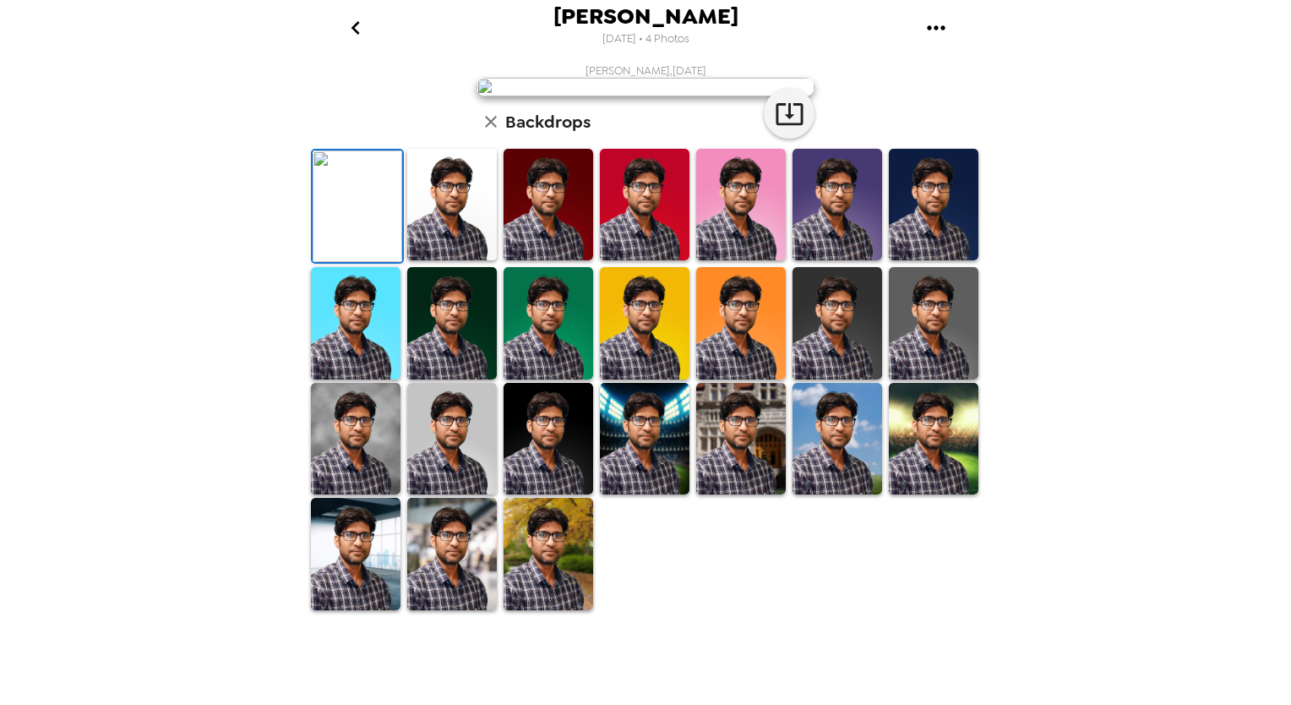
scroll to position [253, 0]
click at [665, 260] on img at bounding box center [645, 205] width 90 height 112
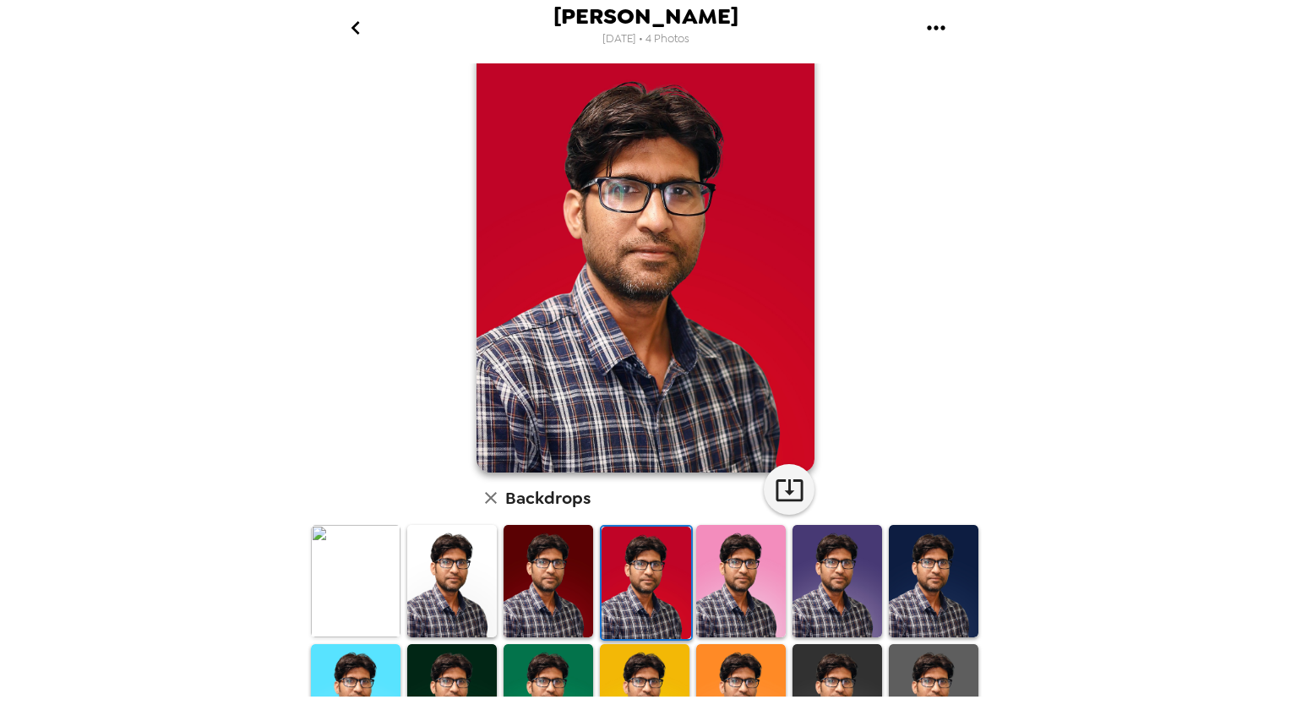
scroll to position [0, 0]
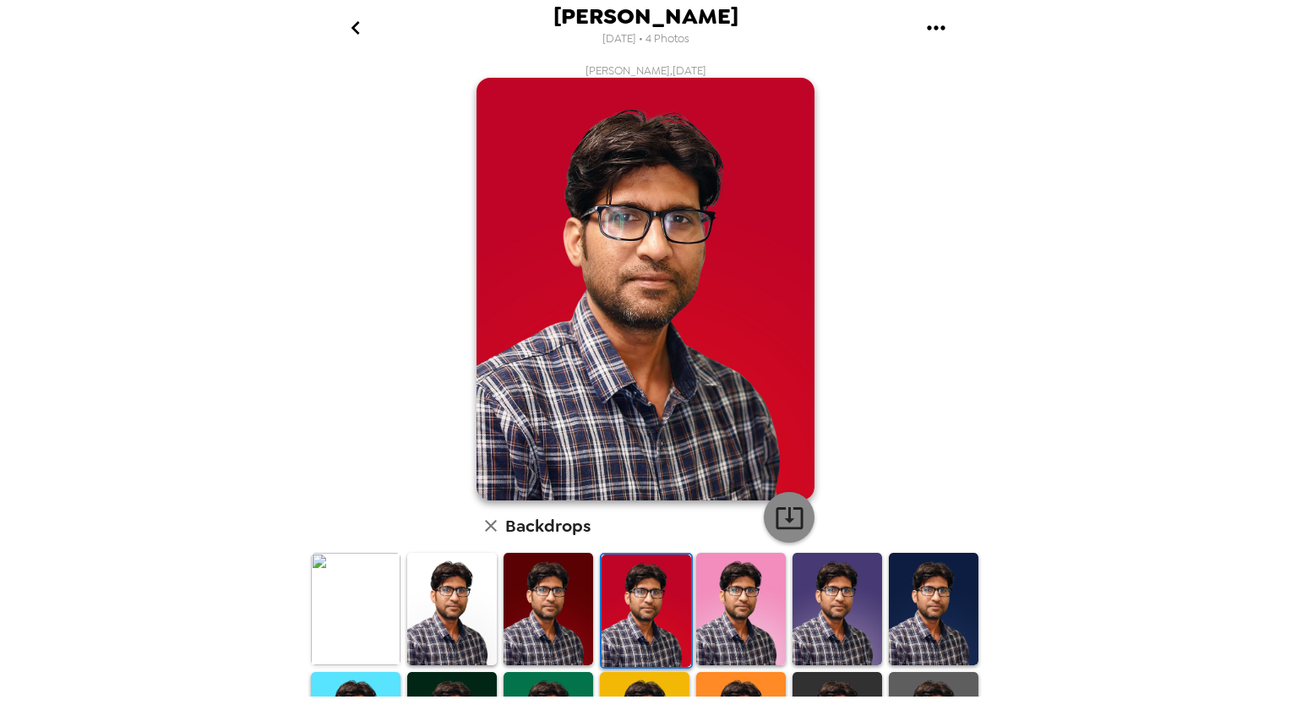
click at [775, 526] on icon "button" at bounding box center [790, 518] width 30 height 30
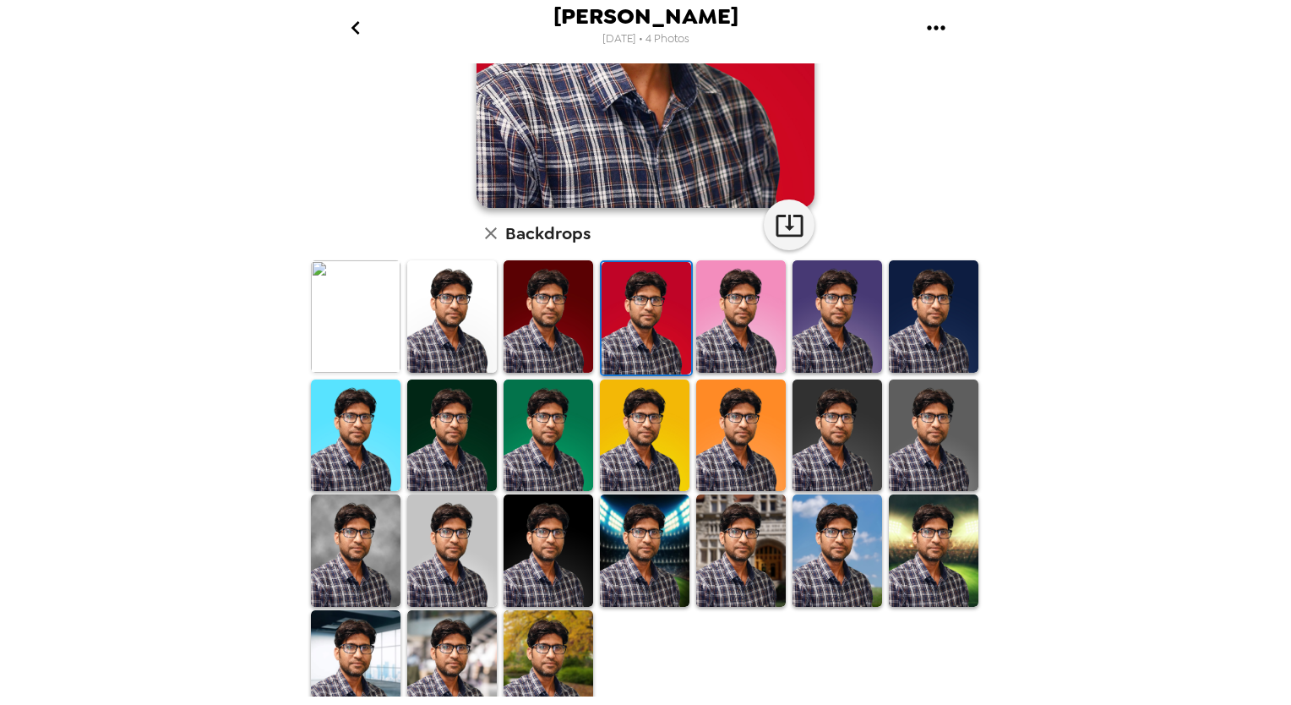
scroll to position [309, 0]
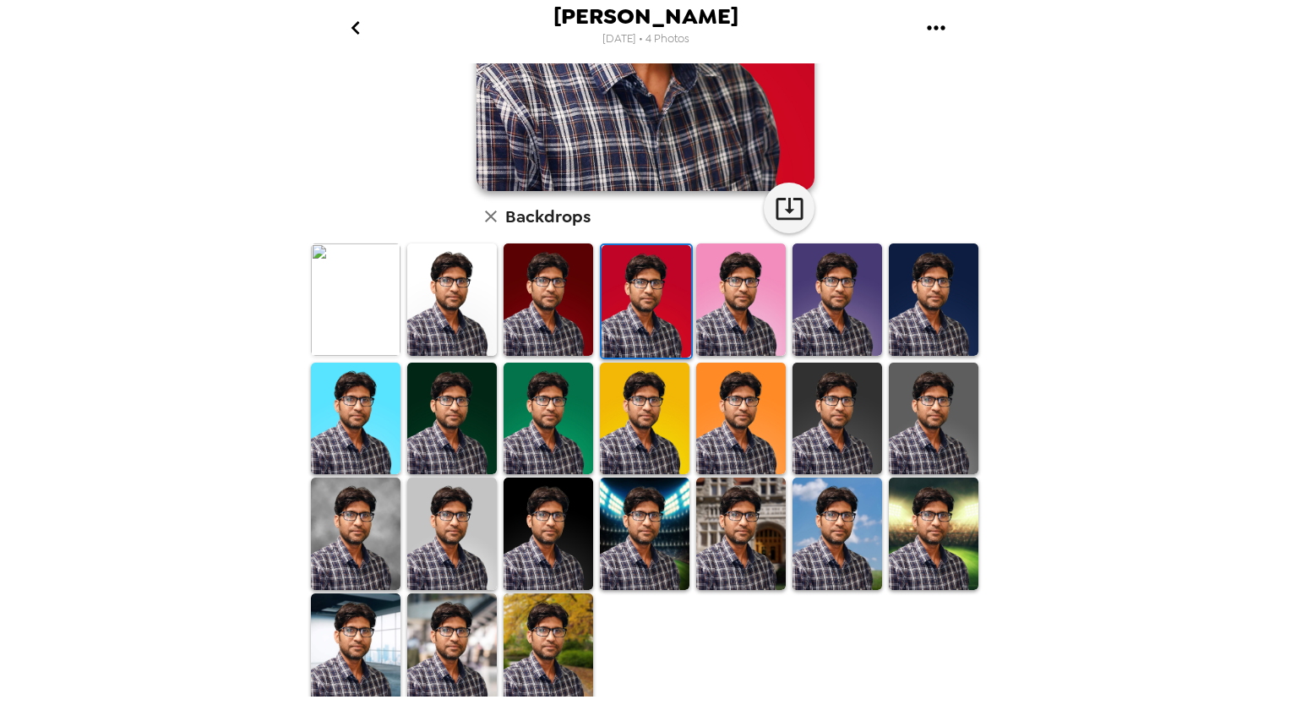
click at [454, 522] on img at bounding box center [452, 533] width 90 height 112
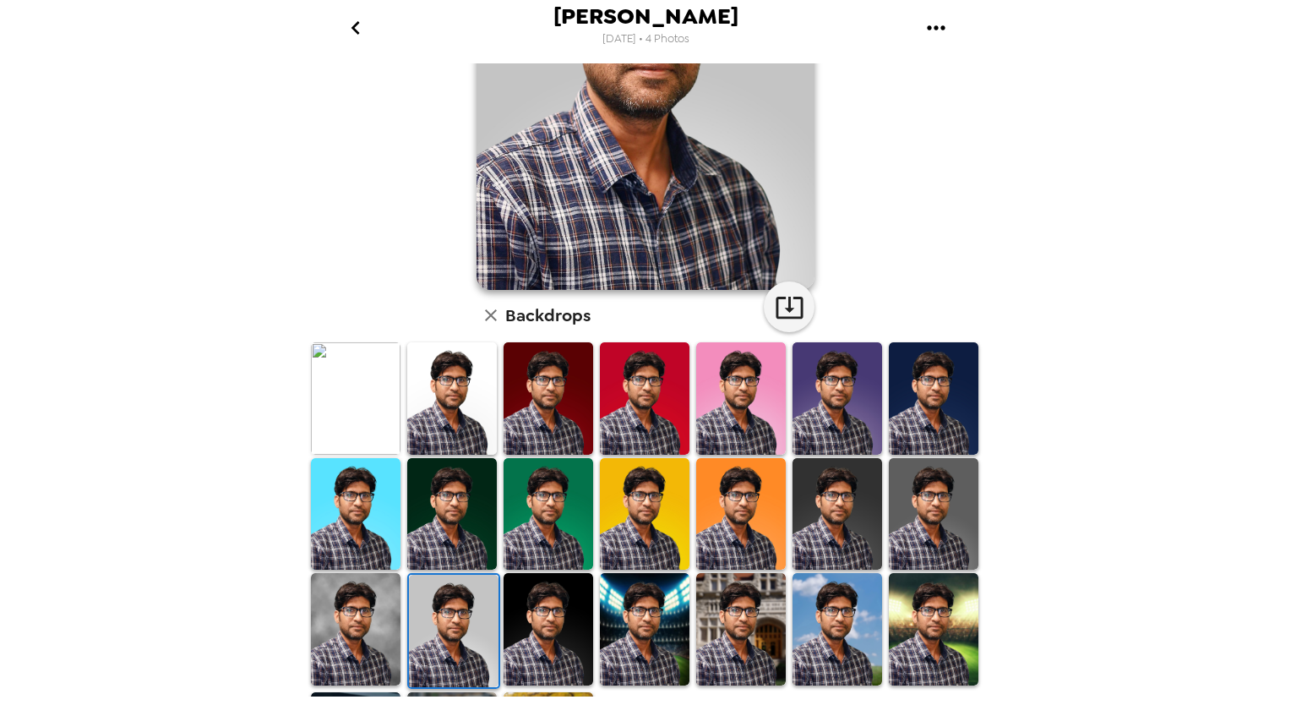
scroll to position [253, 0]
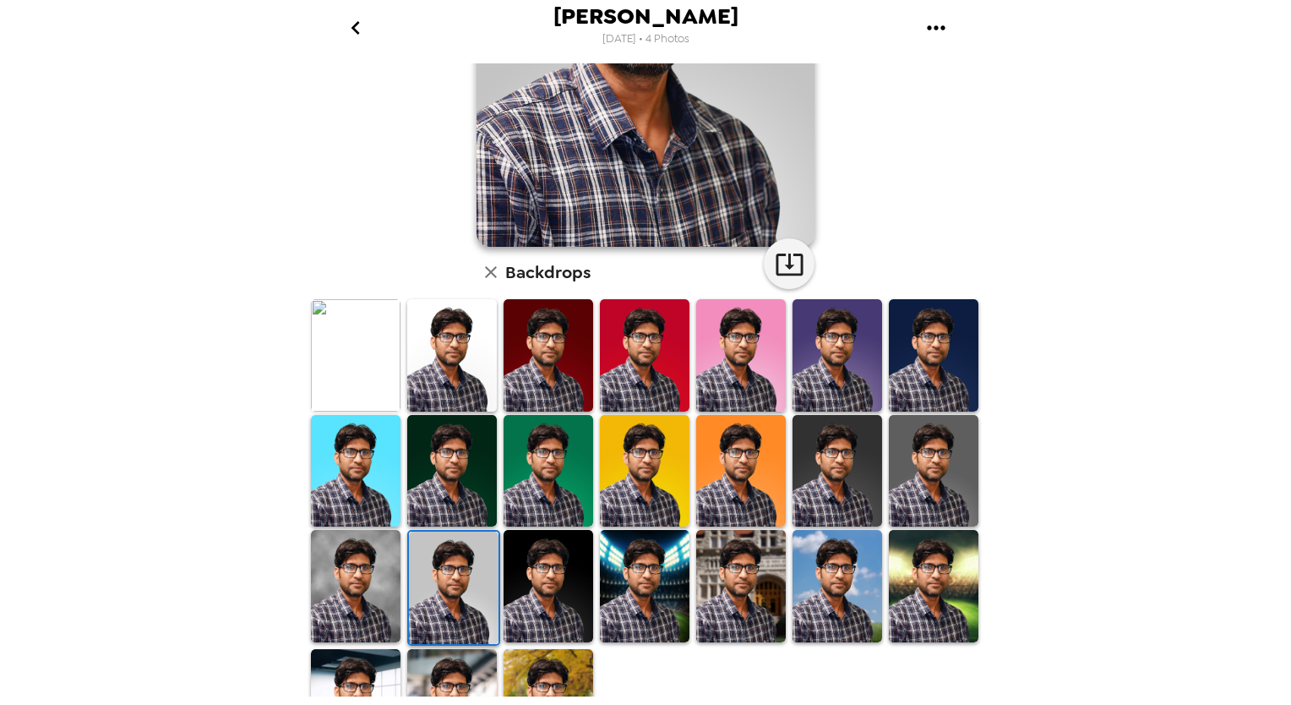
click at [544, 564] on img at bounding box center [549, 586] width 90 height 112
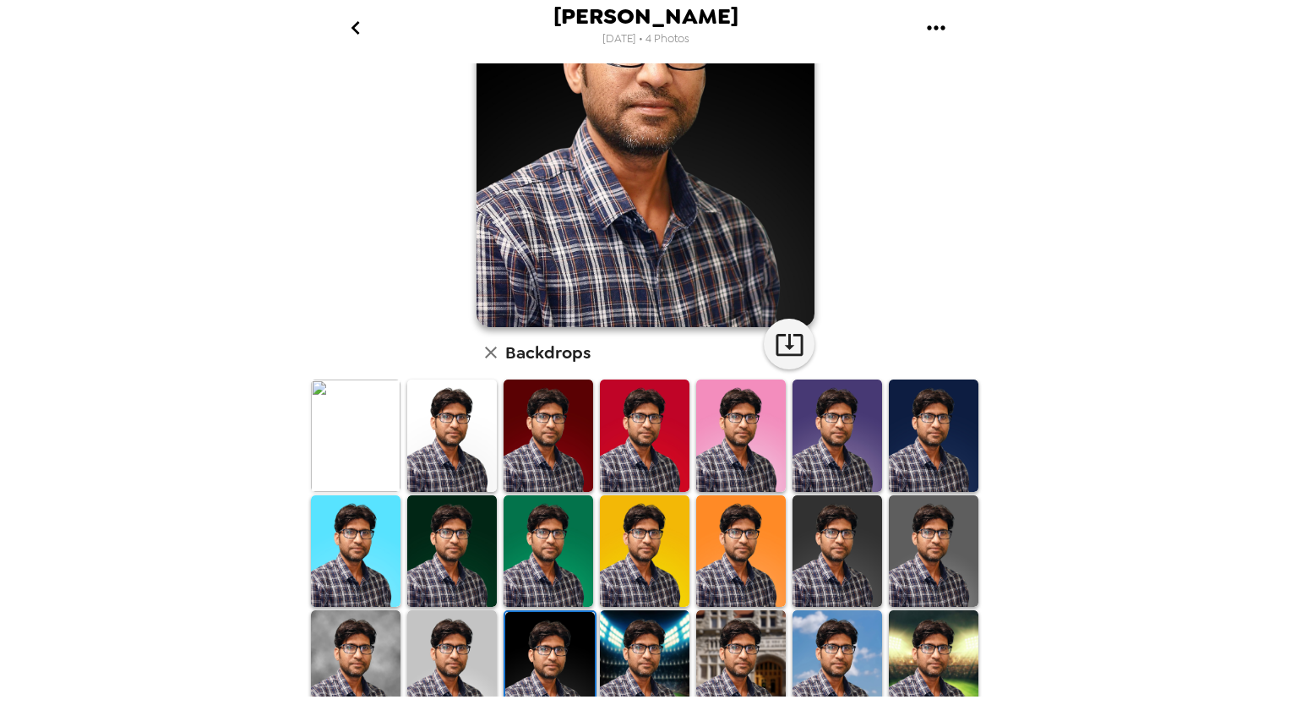
scroll to position [0, 0]
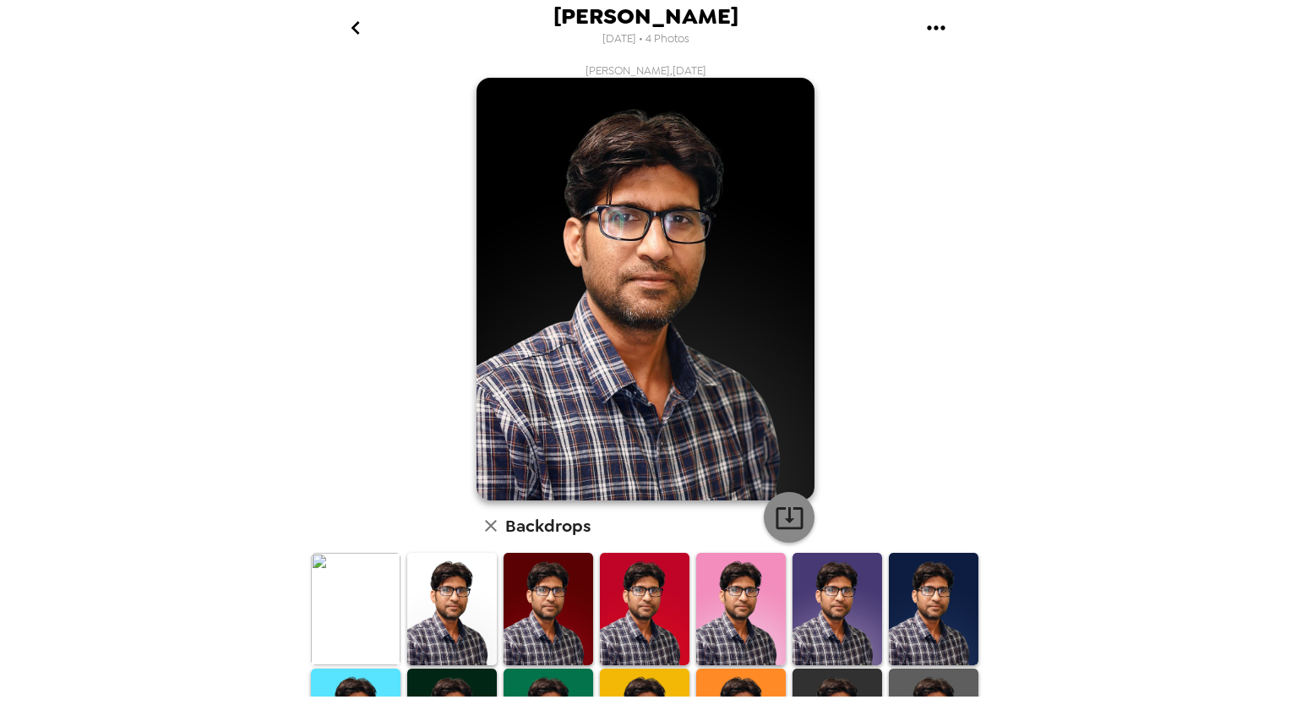
click at [788, 522] on icon "button" at bounding box center [790, 518] width 30 height 30
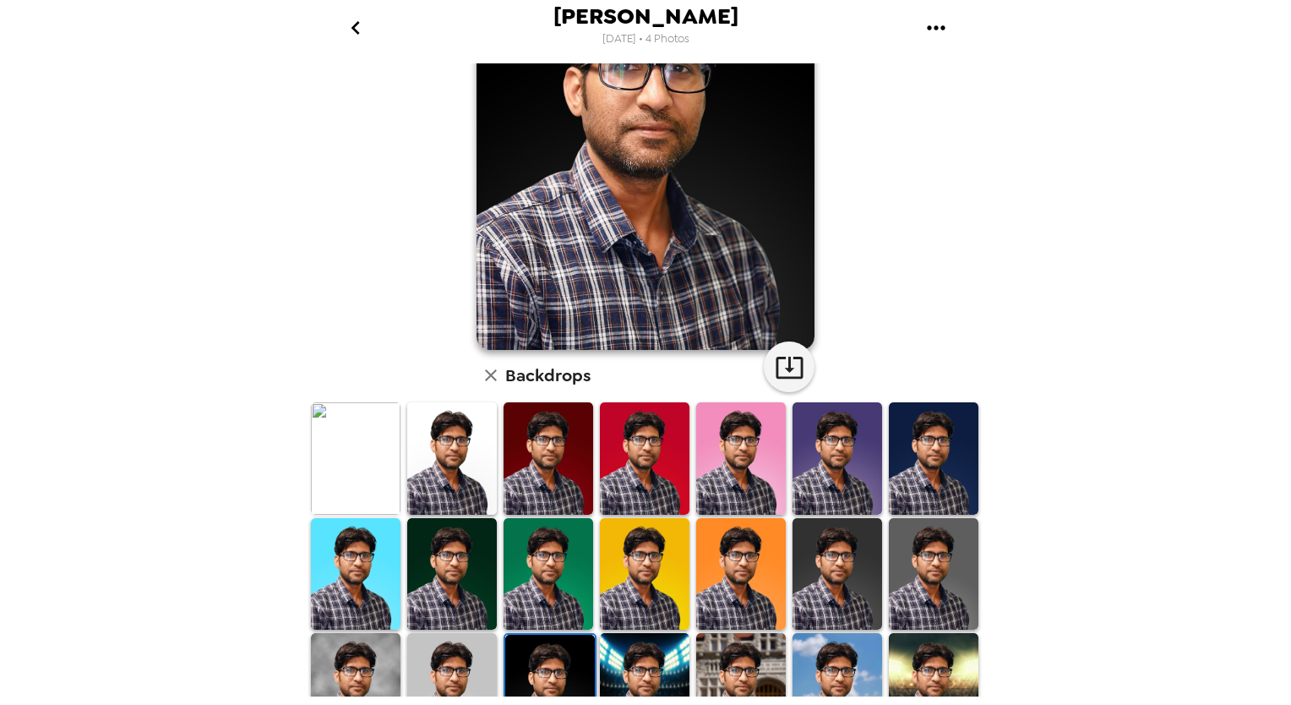
scroll to position [169, 0]
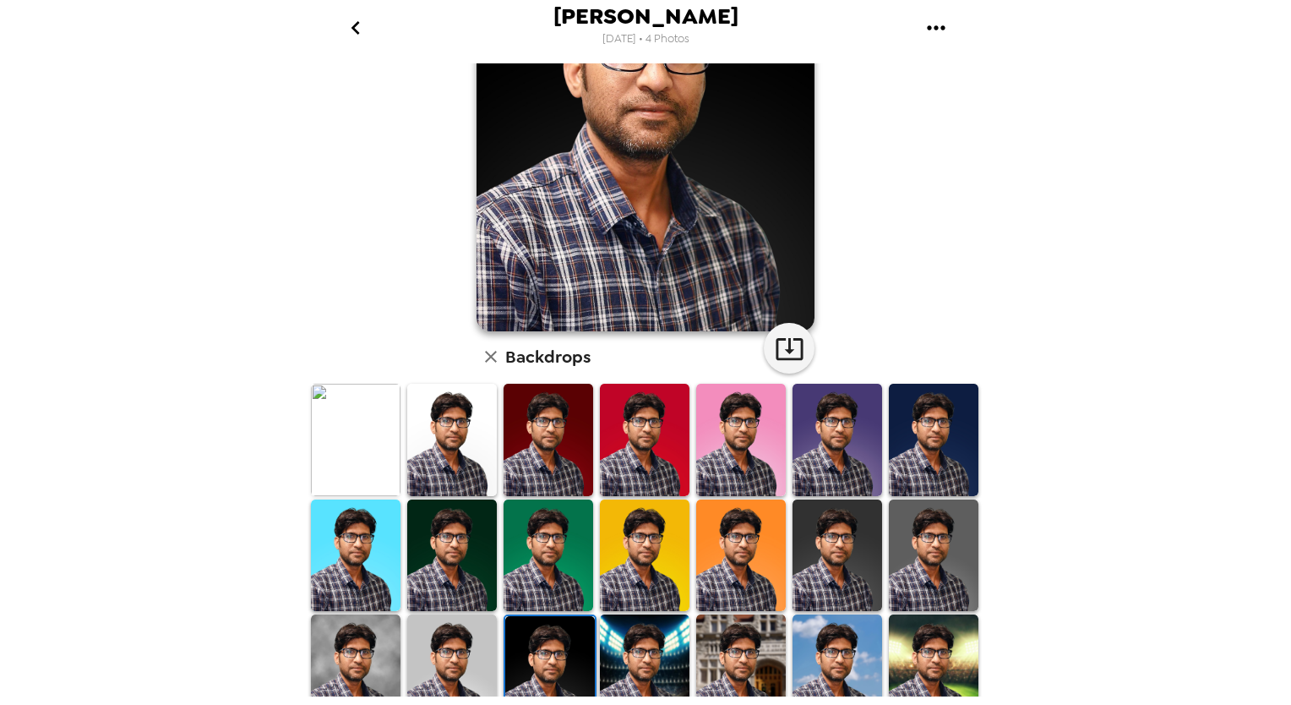
drag, startPoint x: 637, startPoint y: 438, endPoint x: 650, endPoint y: 449, distance: 17.3
click at [637, 438] on img at bounding box center [645, 440] width 90 height 112
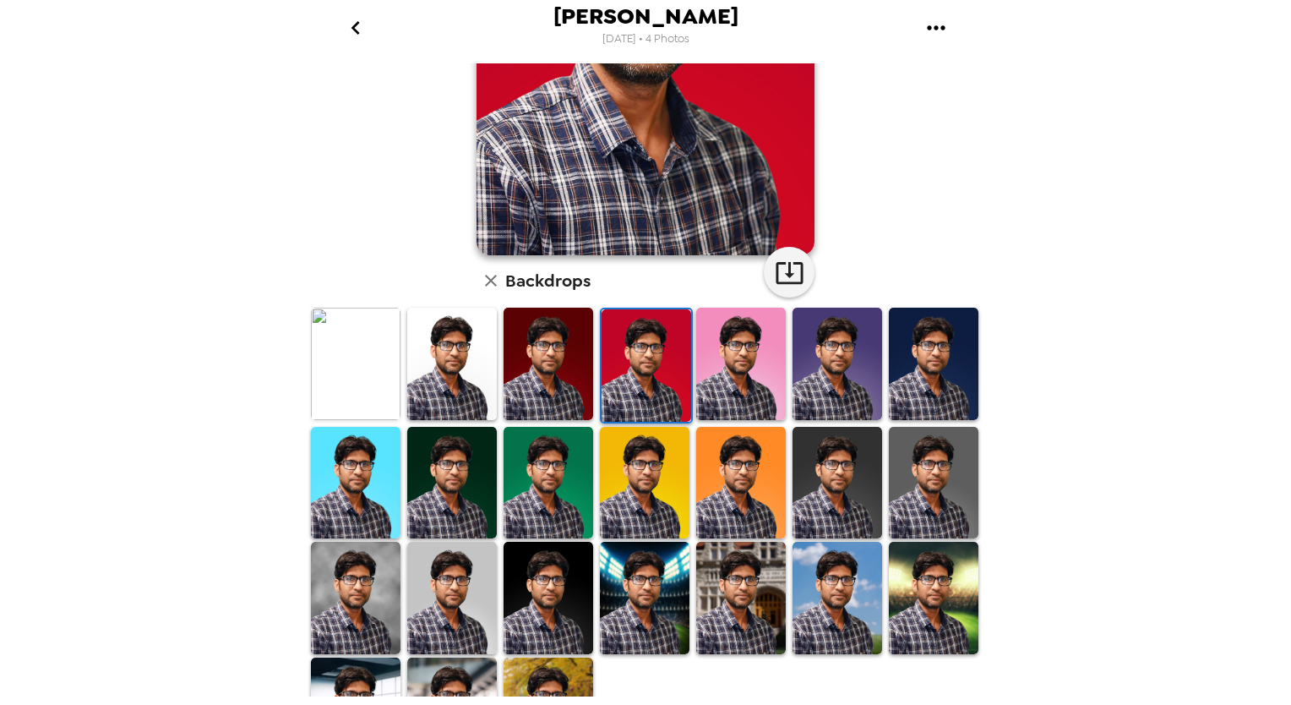
scroll to position [253, 0]
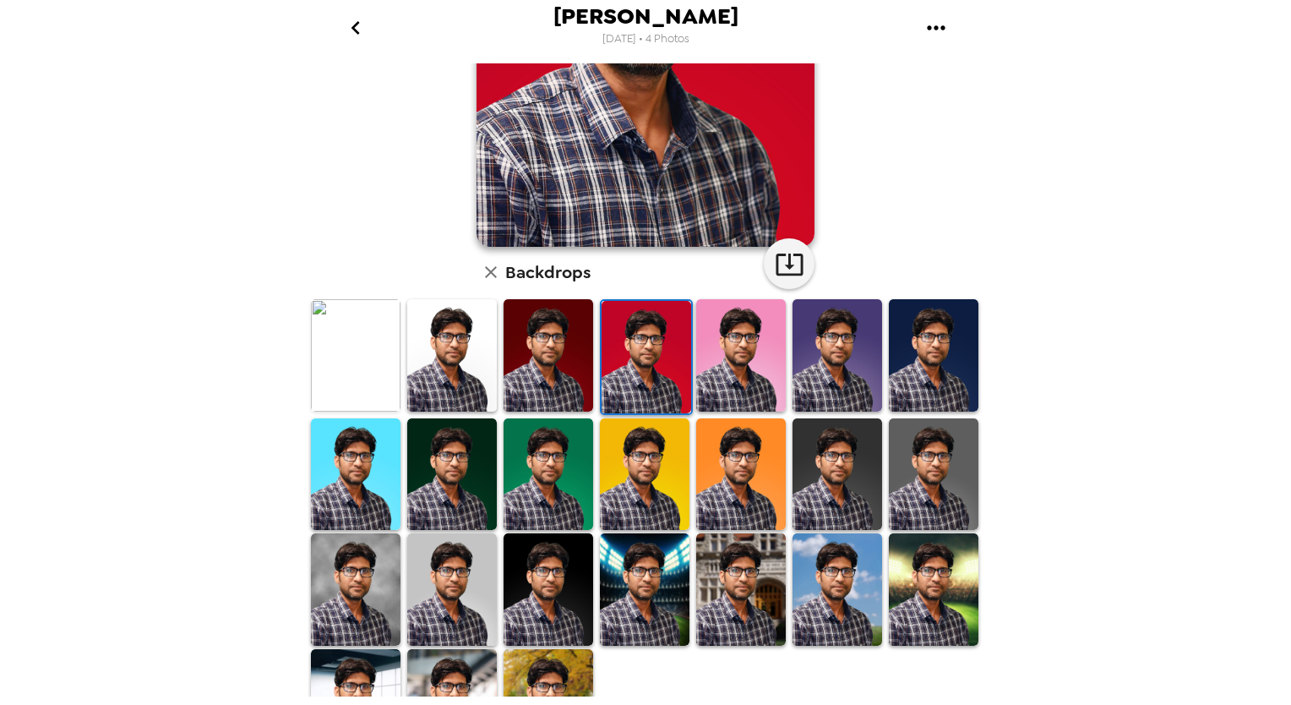
click at [748, 483] on img at bounding box center [741, 474] width 90 height 112
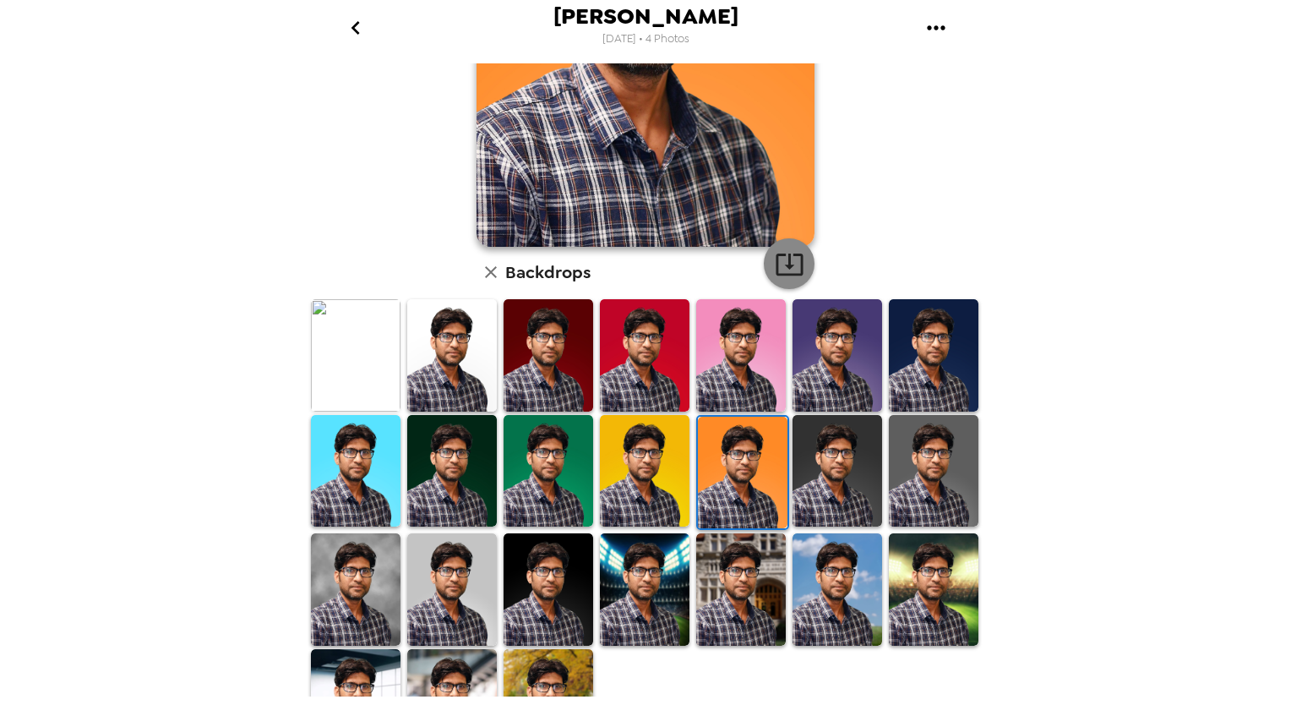
click at [782, 270] on icon "button" at bounding box center [790, 264] width 30 height 30
click at [821, 367] on img at bounding box center [838, 355] width 90 height 112
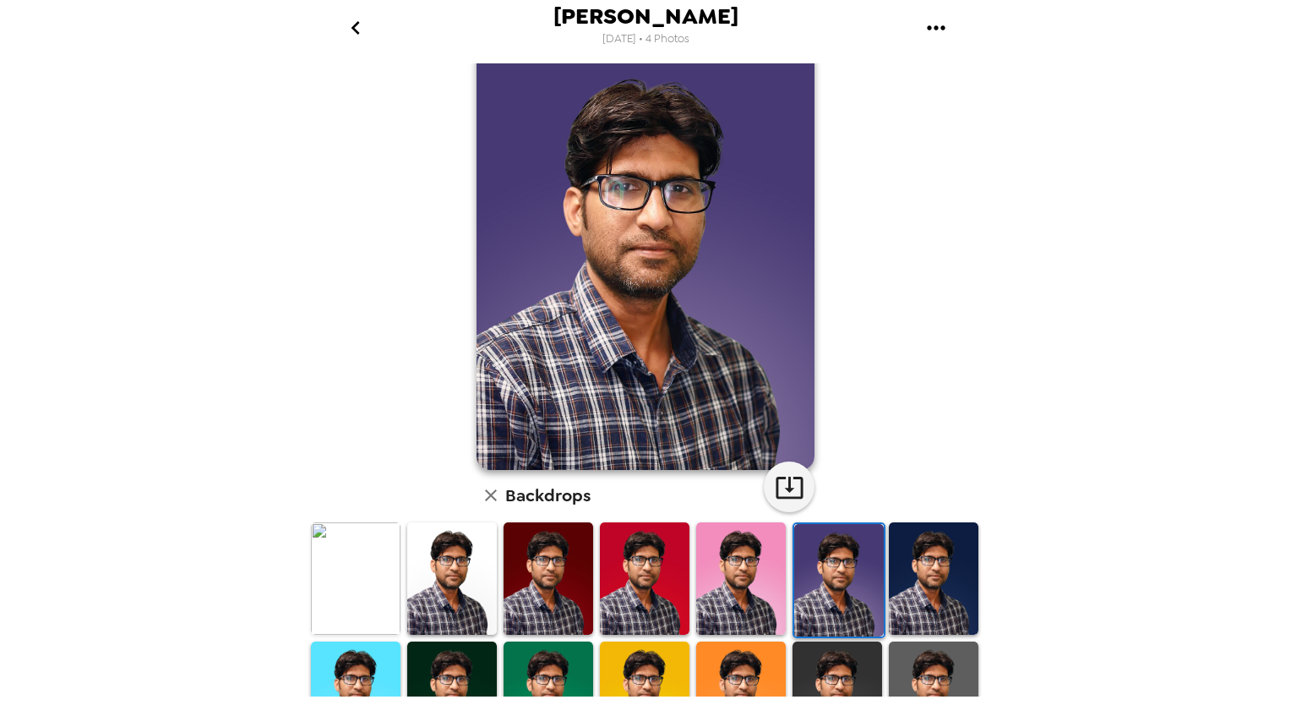
scroll to position [0, 0]
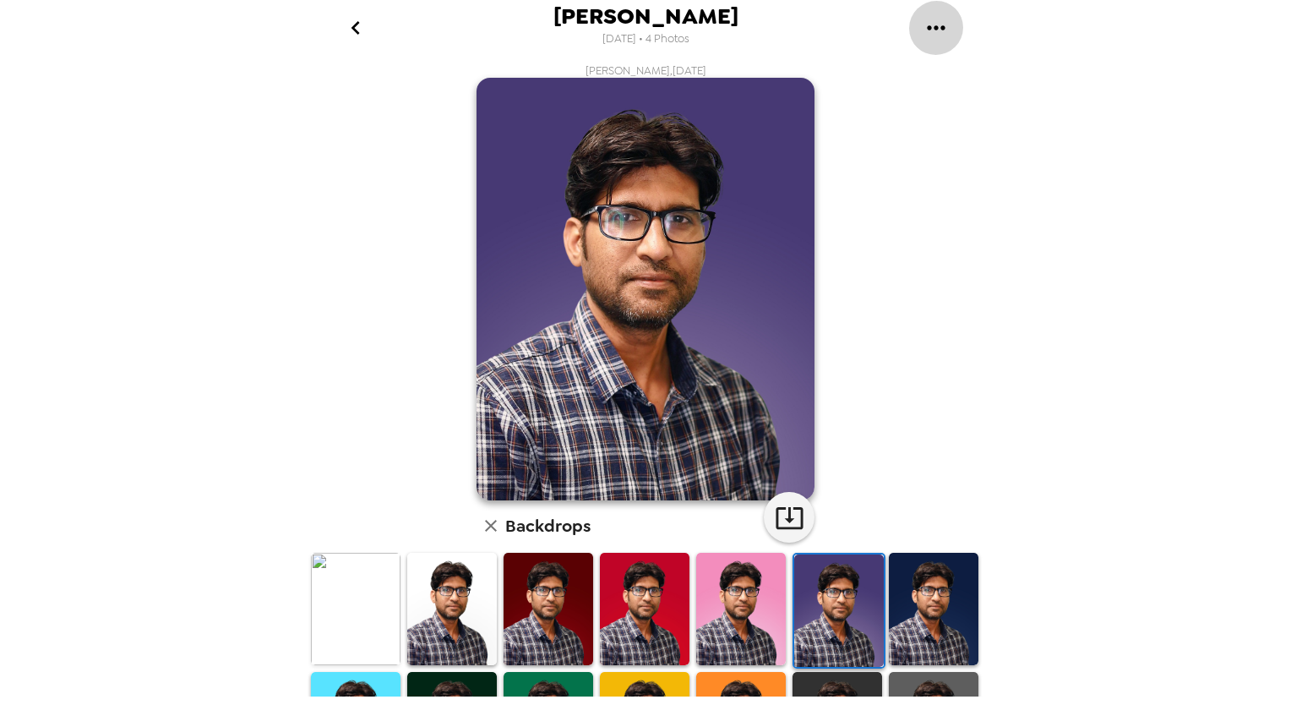
click at [929, 25] on icon "gallery menu" at bounding box center [936, 27] width 27 height 27
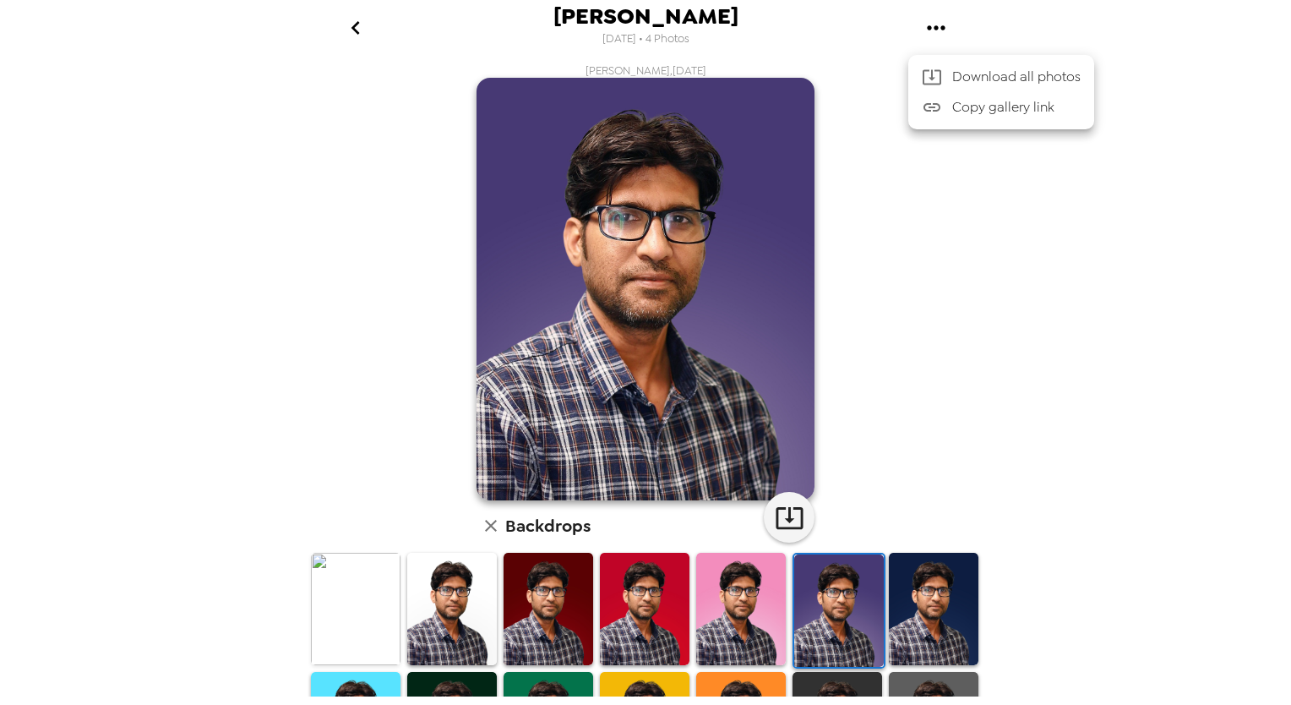
click at [977, 72] on span "Download all photos" at bounding box center [1016, 77] width 128 height 20
click at [361, 22] on icon "go back" at bounding box center [355, 27] width 27 height 27
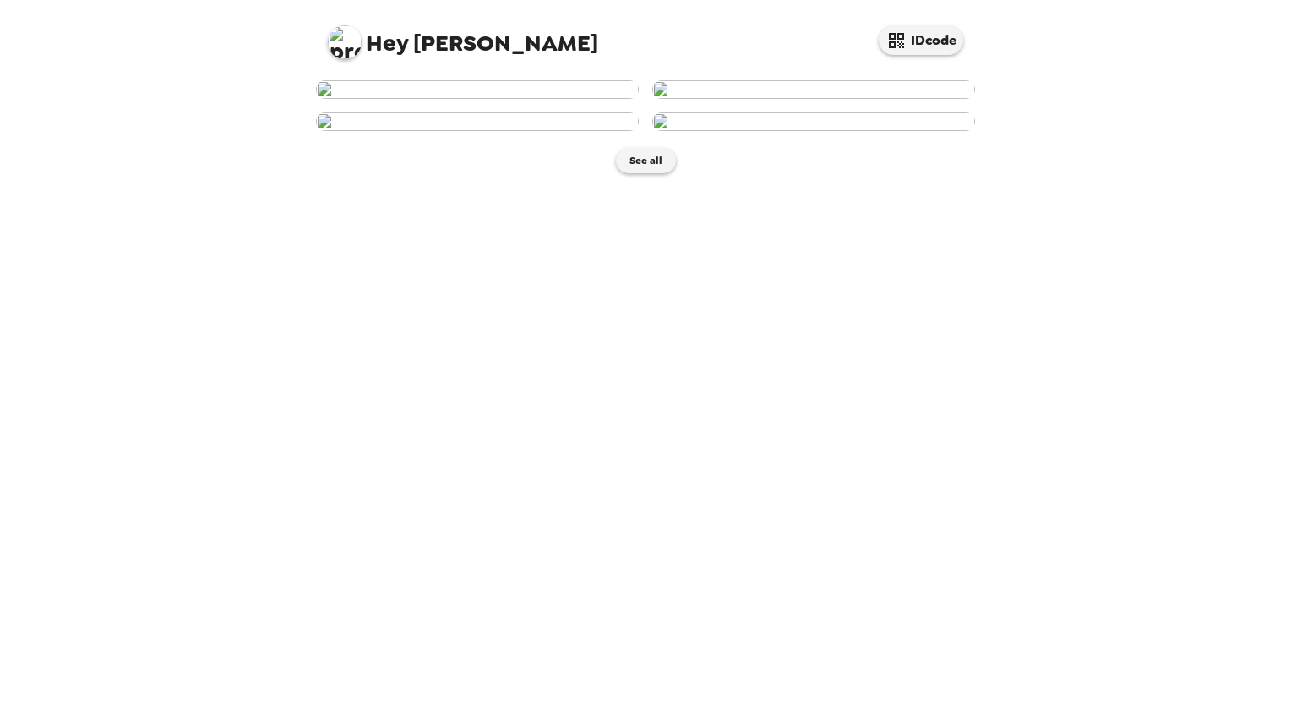
scroll to position [248, 0]
click at [460, 131] on img at bounding box center [477, 121] width 323 height 19
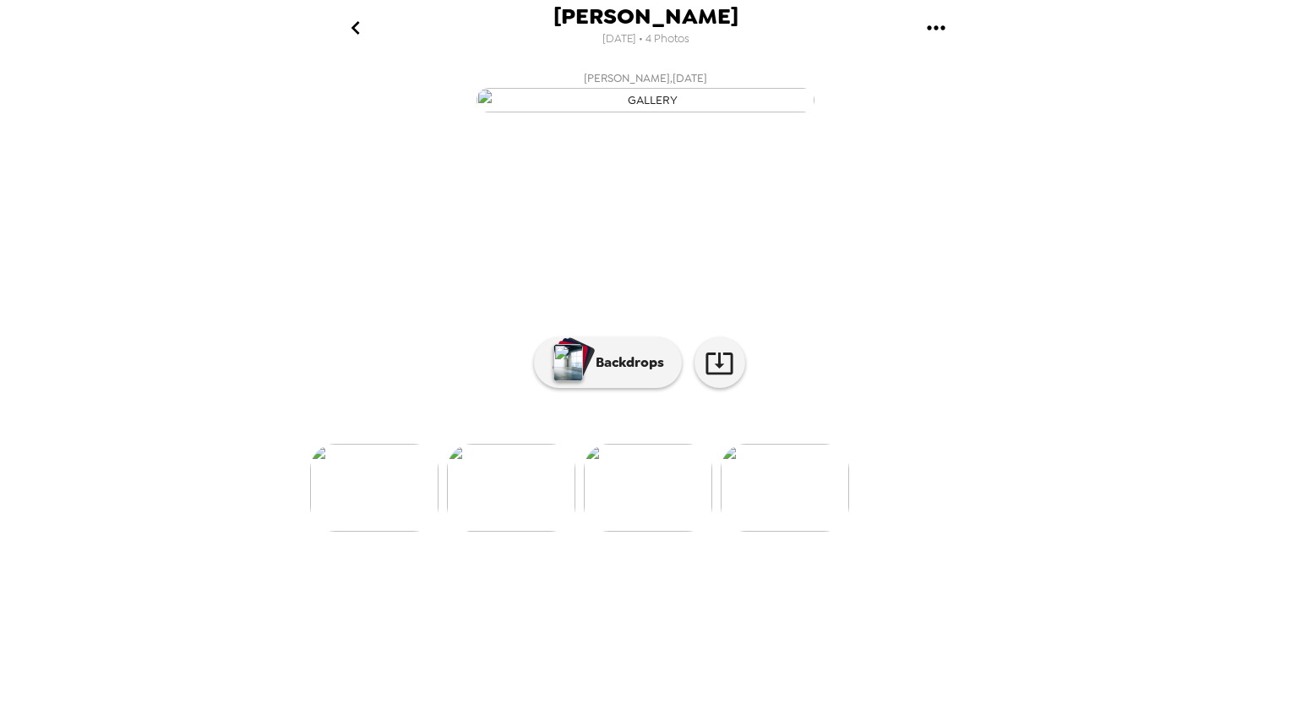
scroll to position [25, 0]
click at [620, 373] on p "Backdrops" at bounding box center [625, 362] width 77 height 20
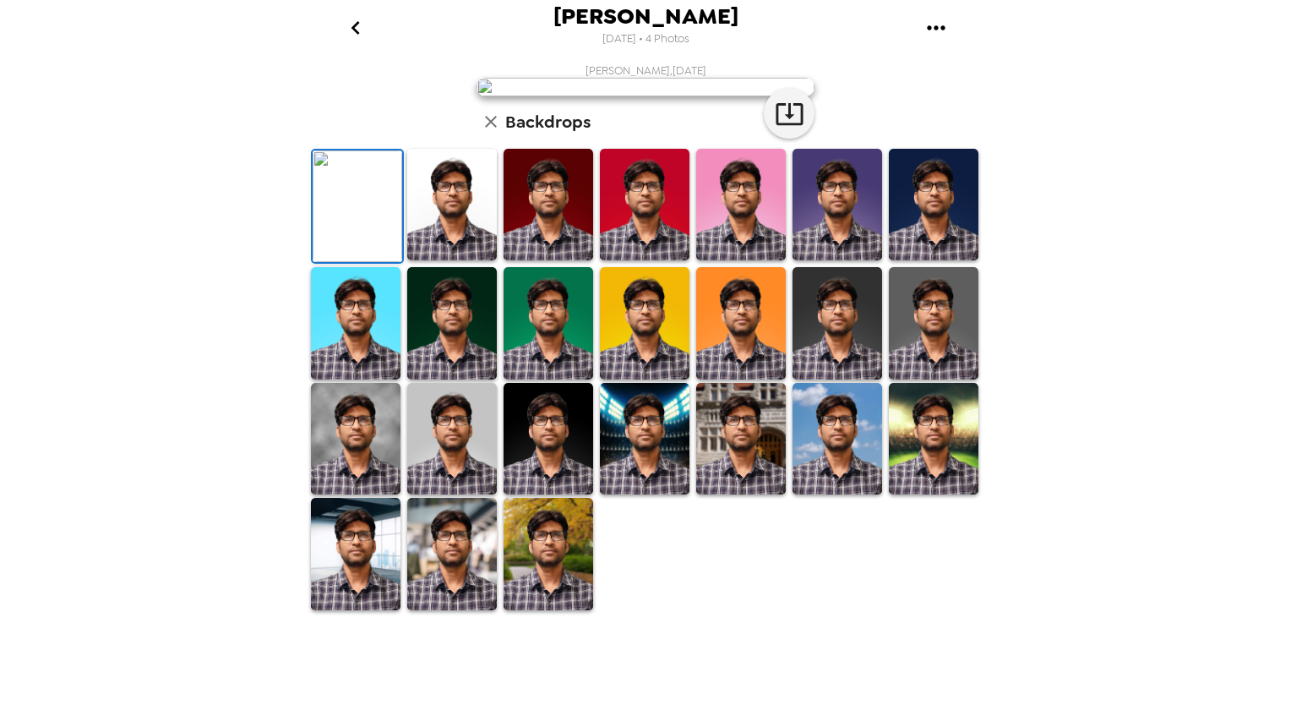
scroll to position [0, 0]
click at [939, 27] on icon "gallery menu" at bounding box center [936, 27] width 27 height 27
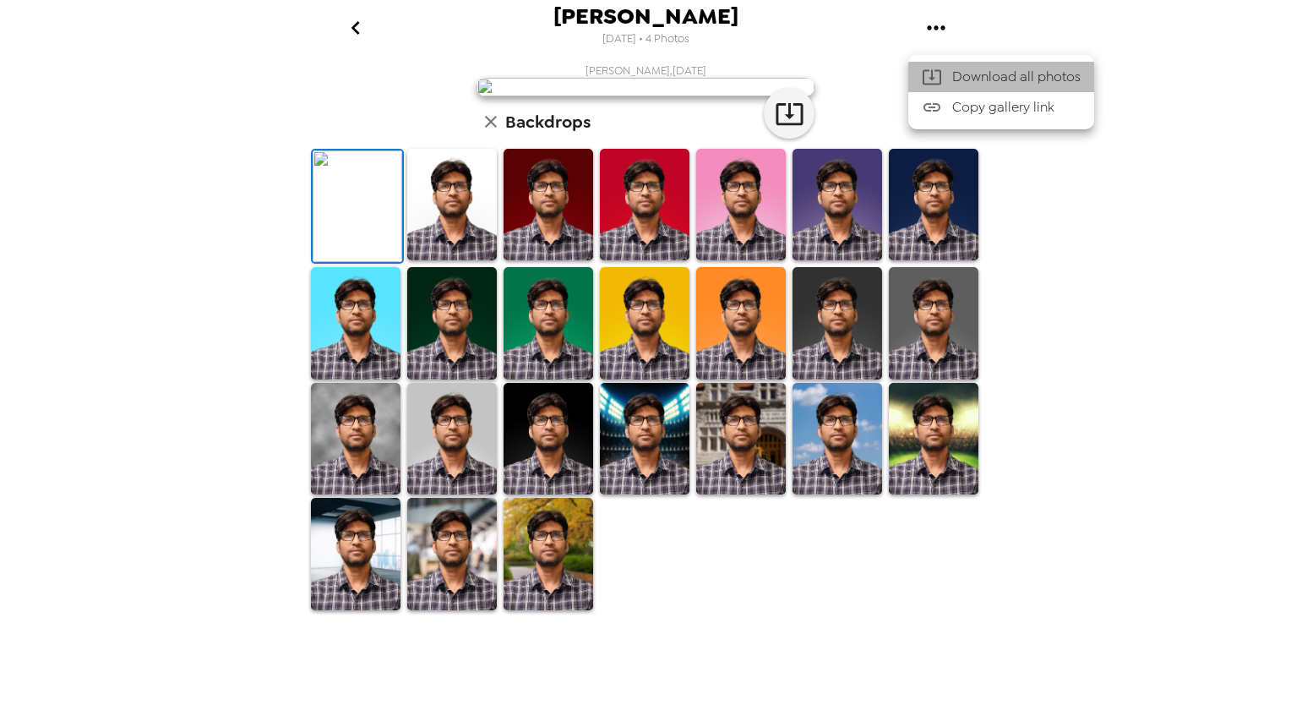
click at [976, 74] on span "Download all photos" at bounding box center [1016, 77] width 128 height 20
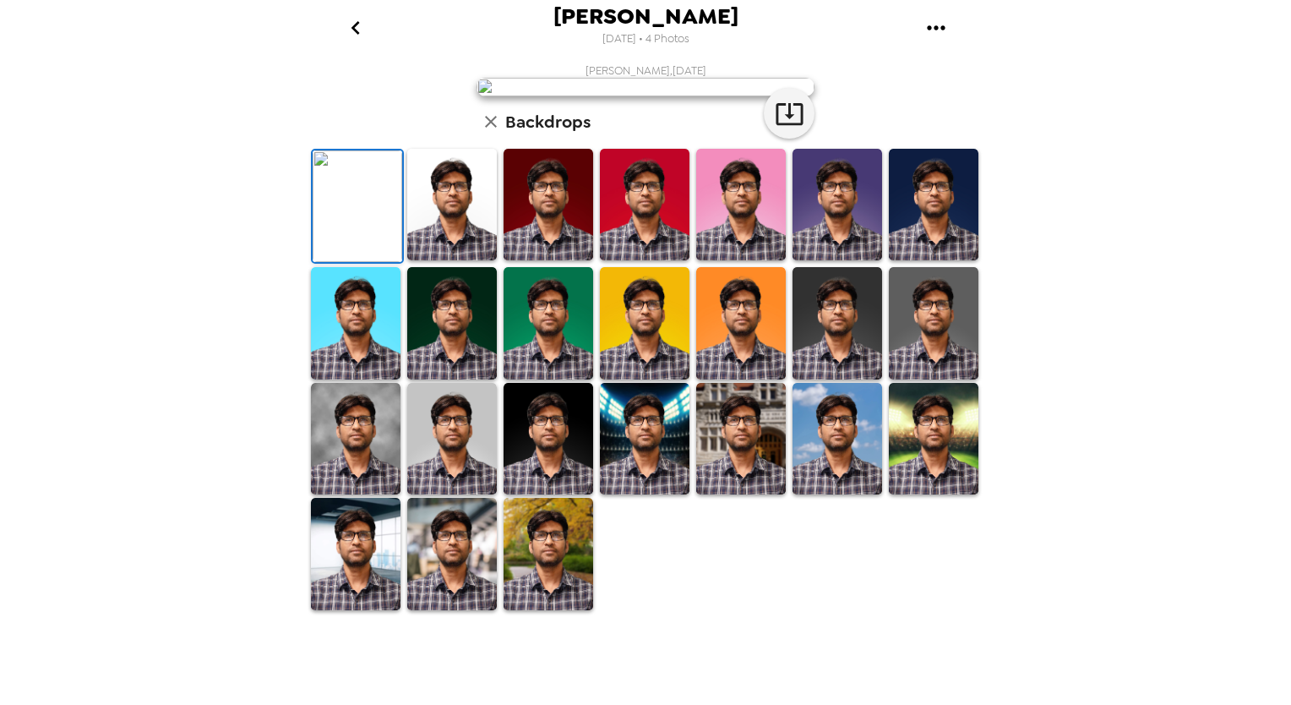
scroll to position [169, 0]
click at [185, 338] on div "Sangram Keshari Nayak 9/25/2025 • 4 Photos Sangram Keshari Nayak , 09-25-2025 B…" at bounding box center [645, 352] width 1291 height 705
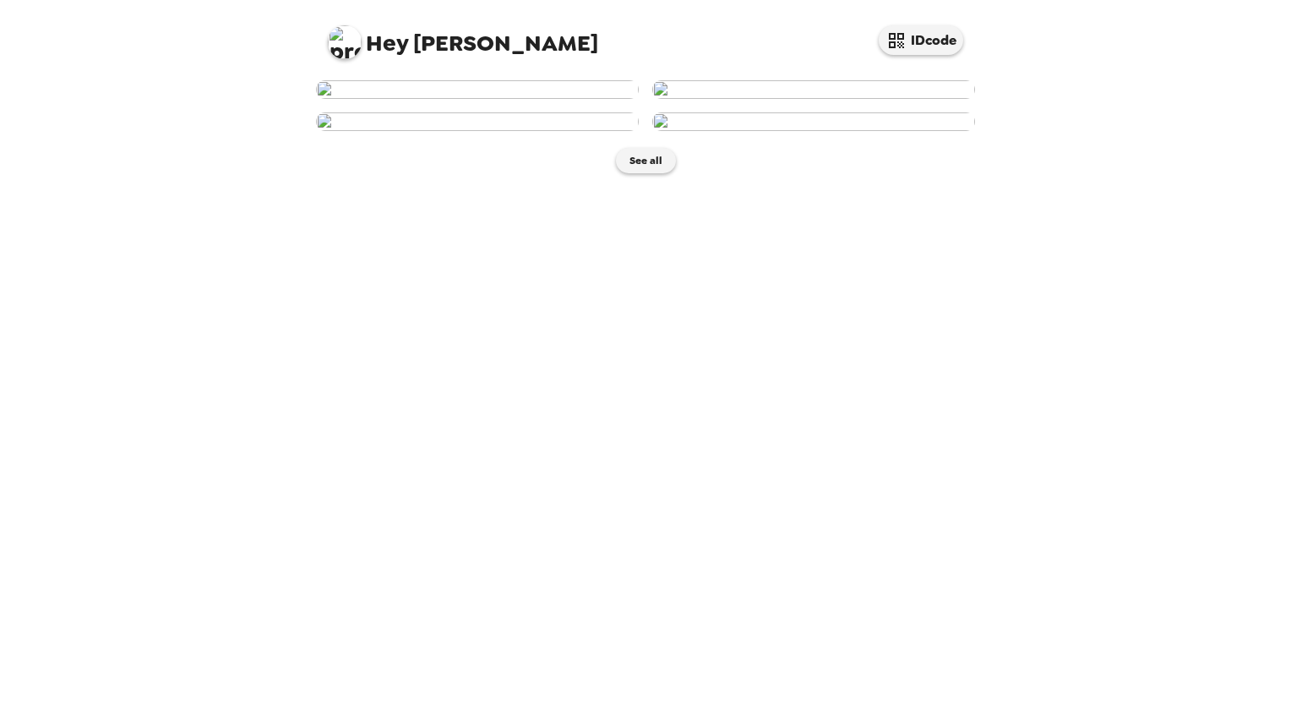
click at [521, 99] on img at bounding box center [477, 89] width 323 height 19
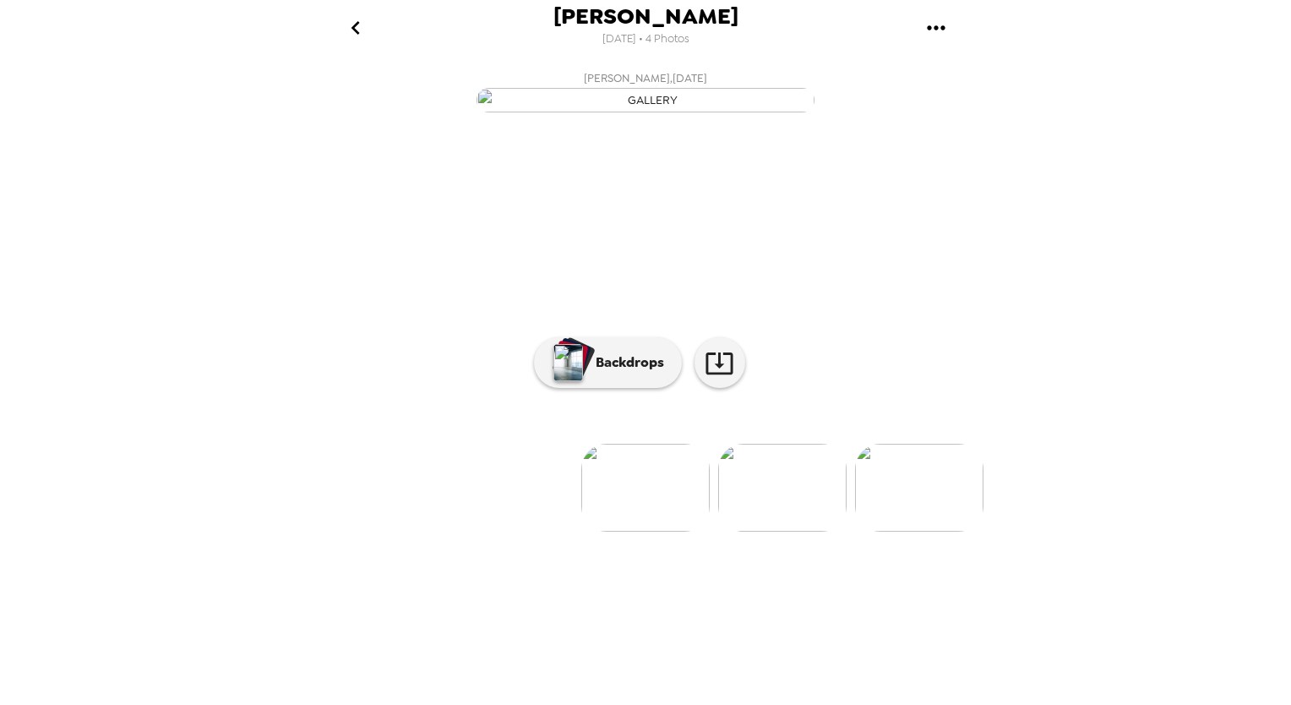
scroll to position [25, 0]
click at [576, 372] on div "button" at bounding box center [570, 356] width 34 height 31
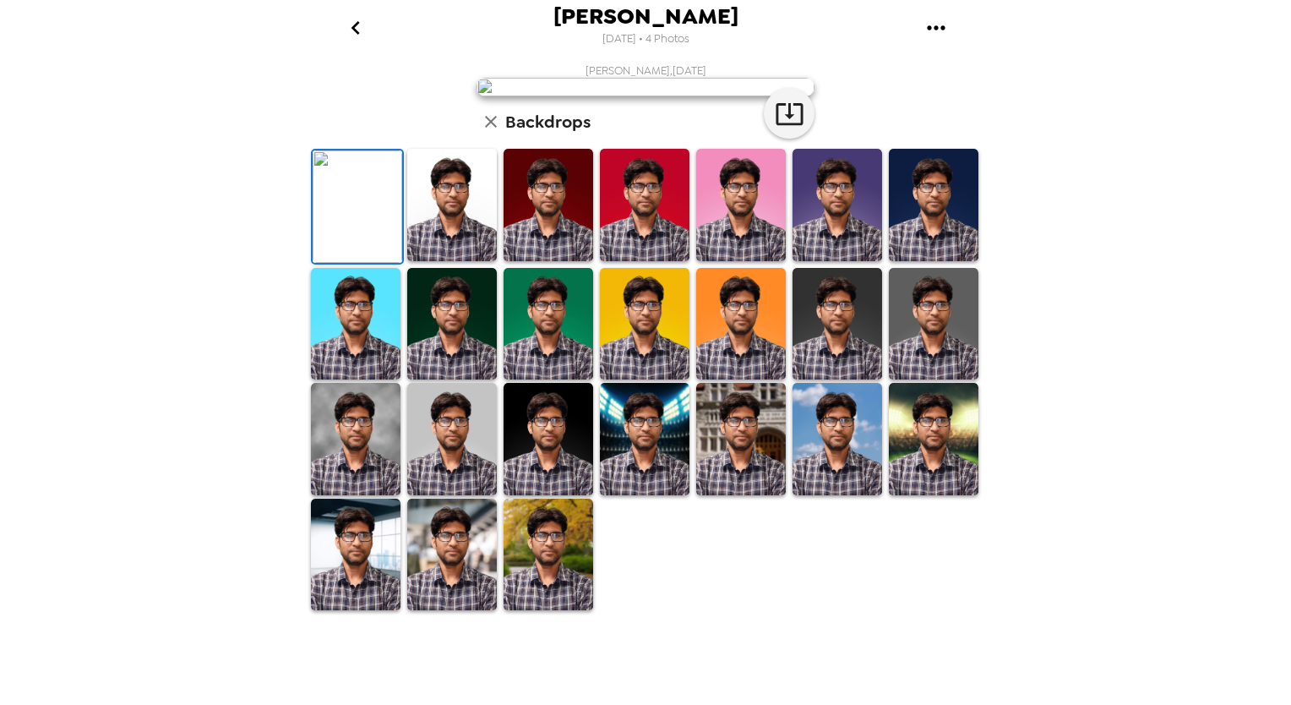
scroll to position [0, 0]
click at [933, 27] on icon "gallery menu" at bounding box center [936, 27] width 27 height 27
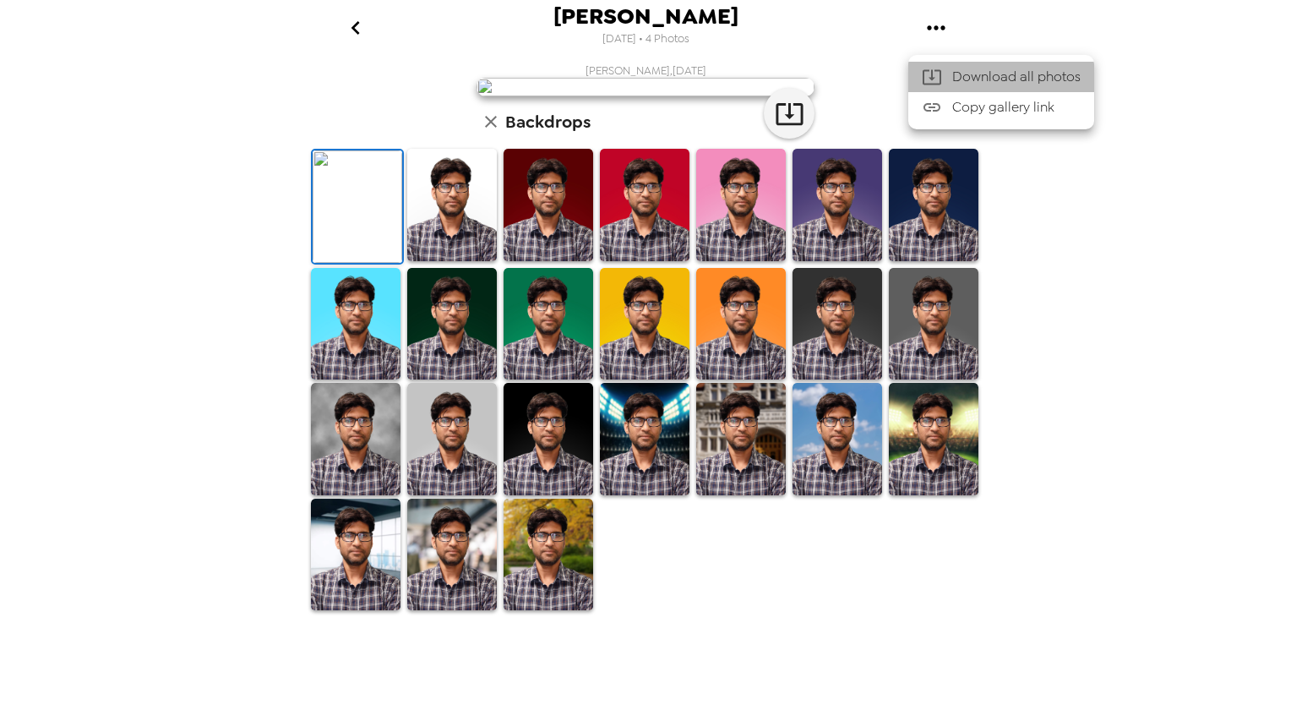
click at [976, 78] on span "Download all photos" at bounding box center [1016, 77] width 128 height 20
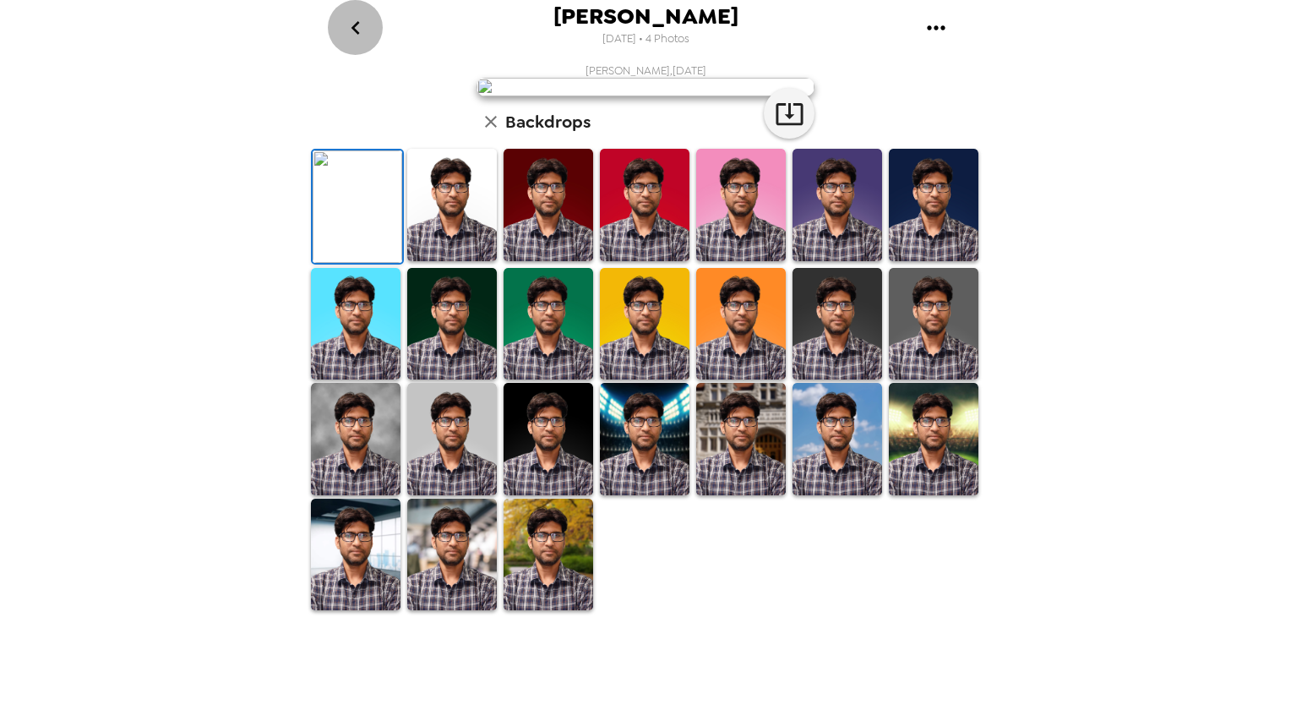
click at [358, 33] on icon "go back" at bounding box center [355, 28] width 8 height 14
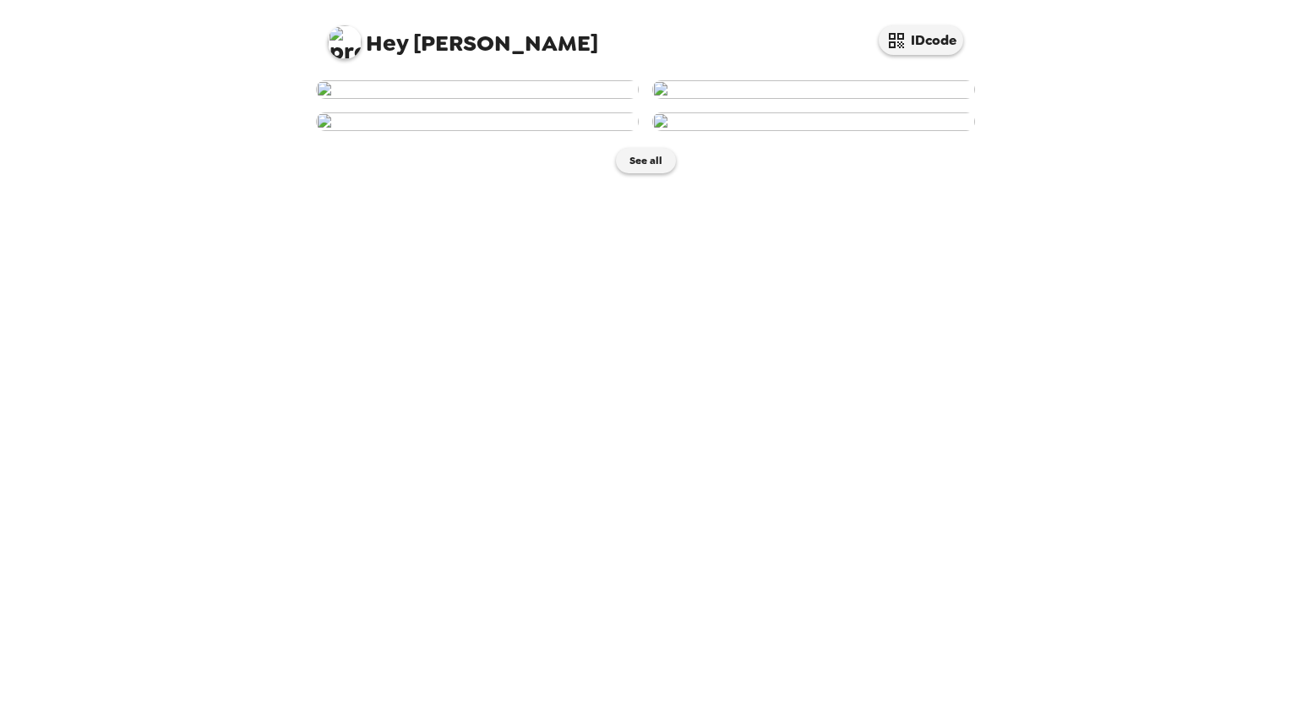
click at [491, 99] on img at bounding box center [477, 89] width 323 height 19
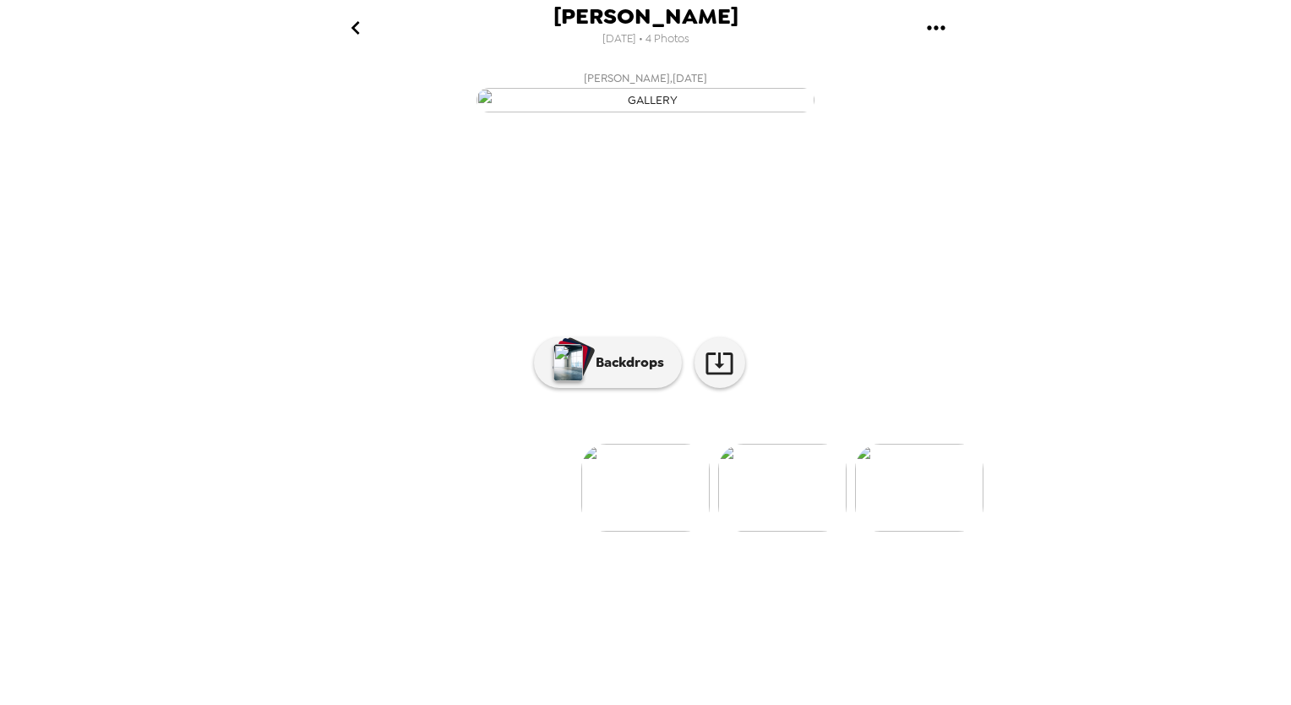
scroll to position [25, 0]
click at [643, 373] on p "Backdrops" at bounding box center [625, 362] width 77 height 20
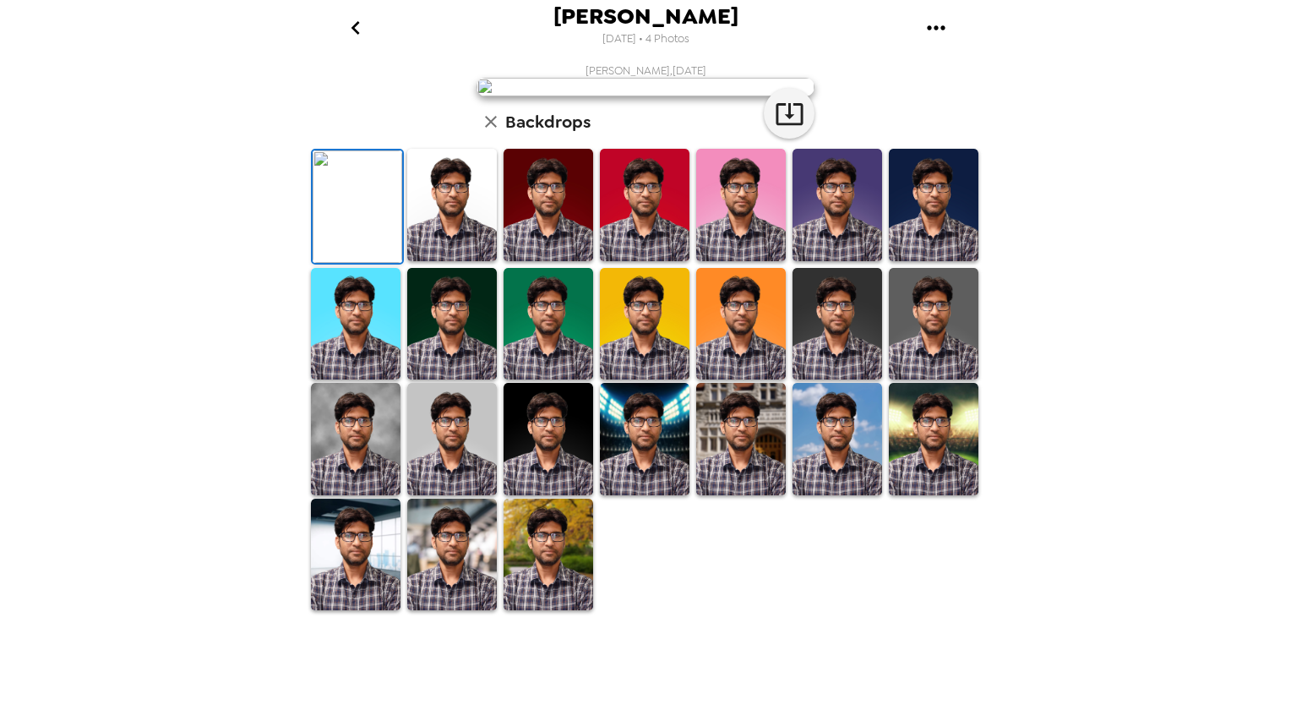
scroll to position [310, 0]
click at [526, 495] on img at bounding box center [549, 439] width 90 height 112
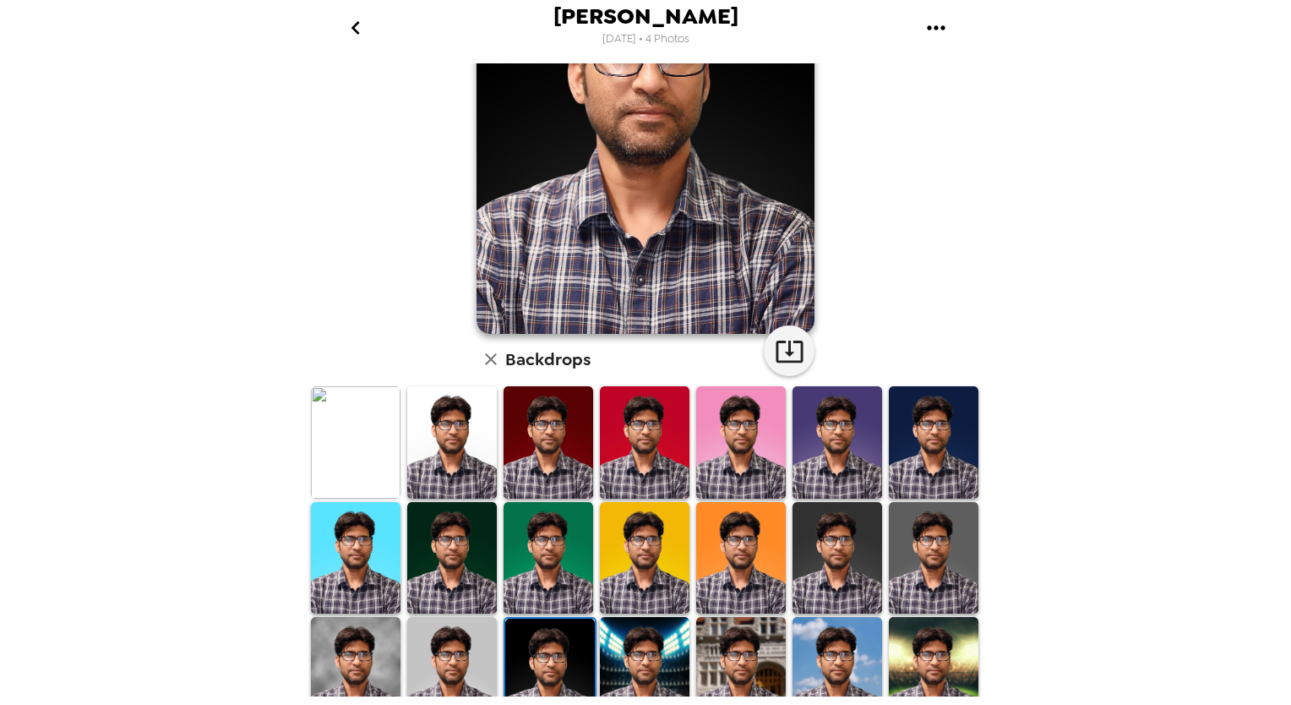
scroll to position [169, 0]
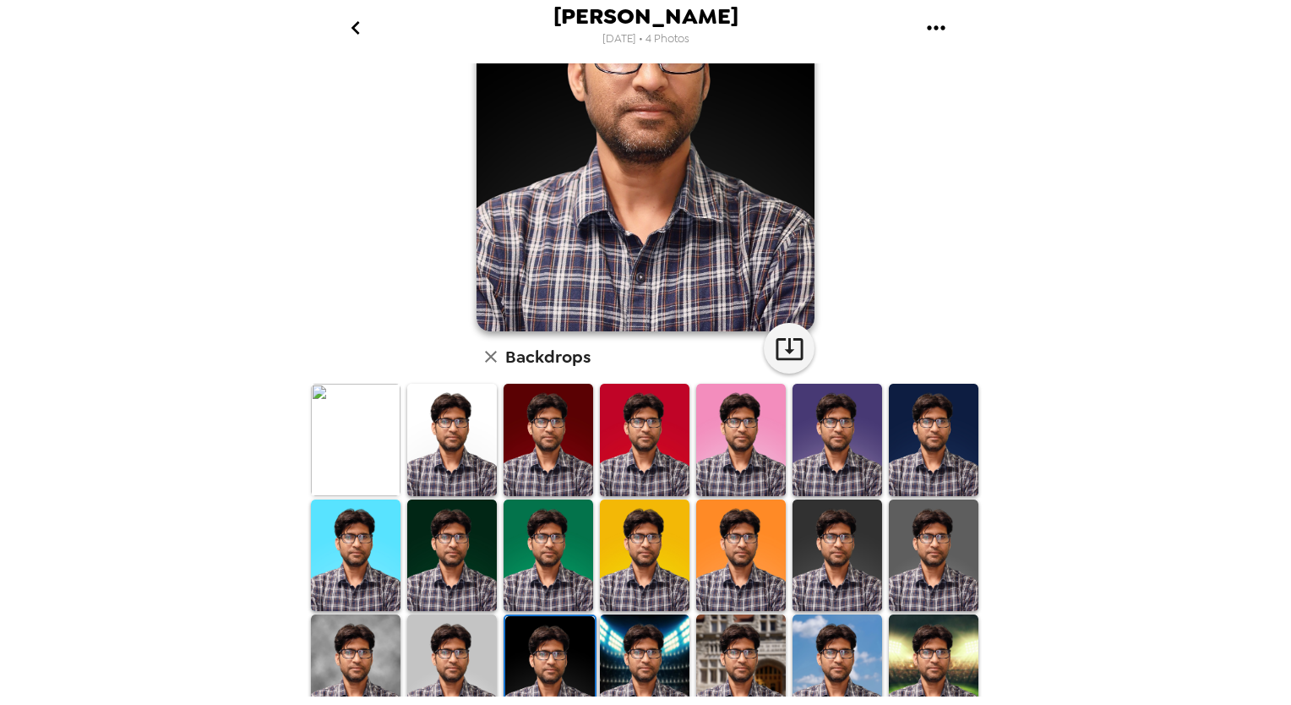
click at [933, 460] on img at bounding box center [934, 440] width 90 height 112
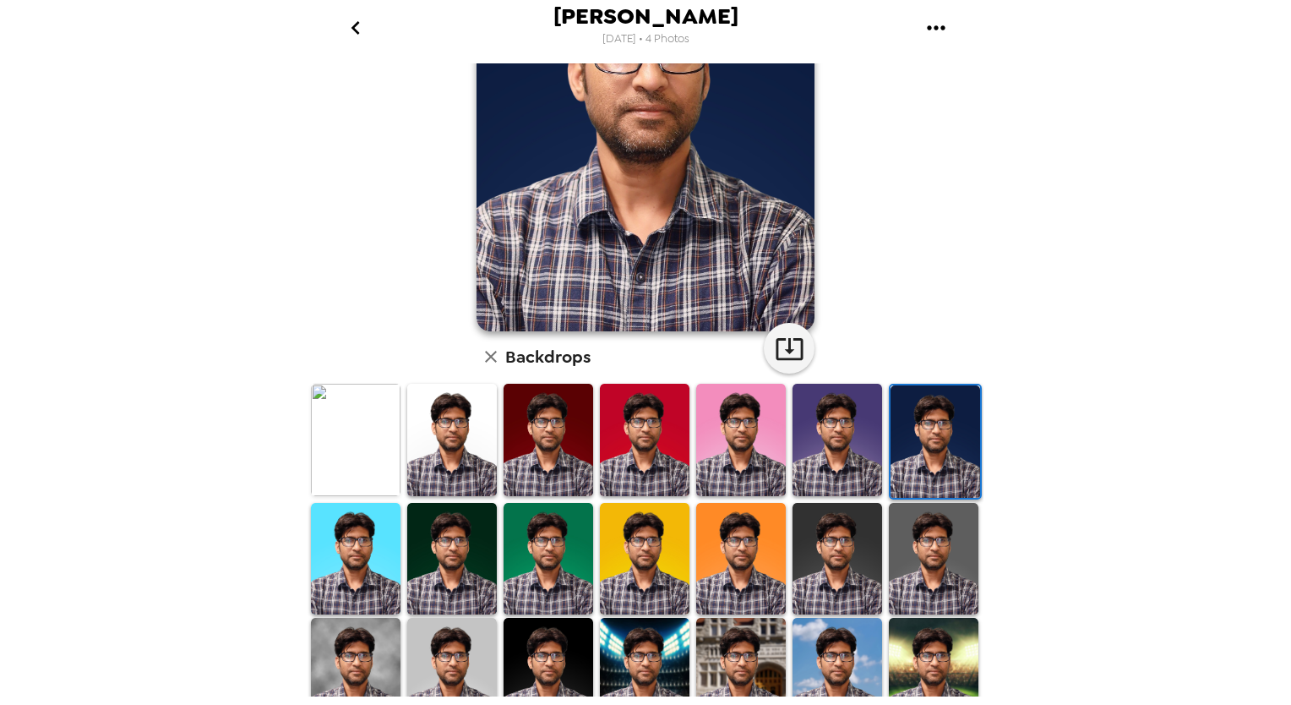
click at [344, 448] on img at bounding box center [356, 440] width 90 height 112
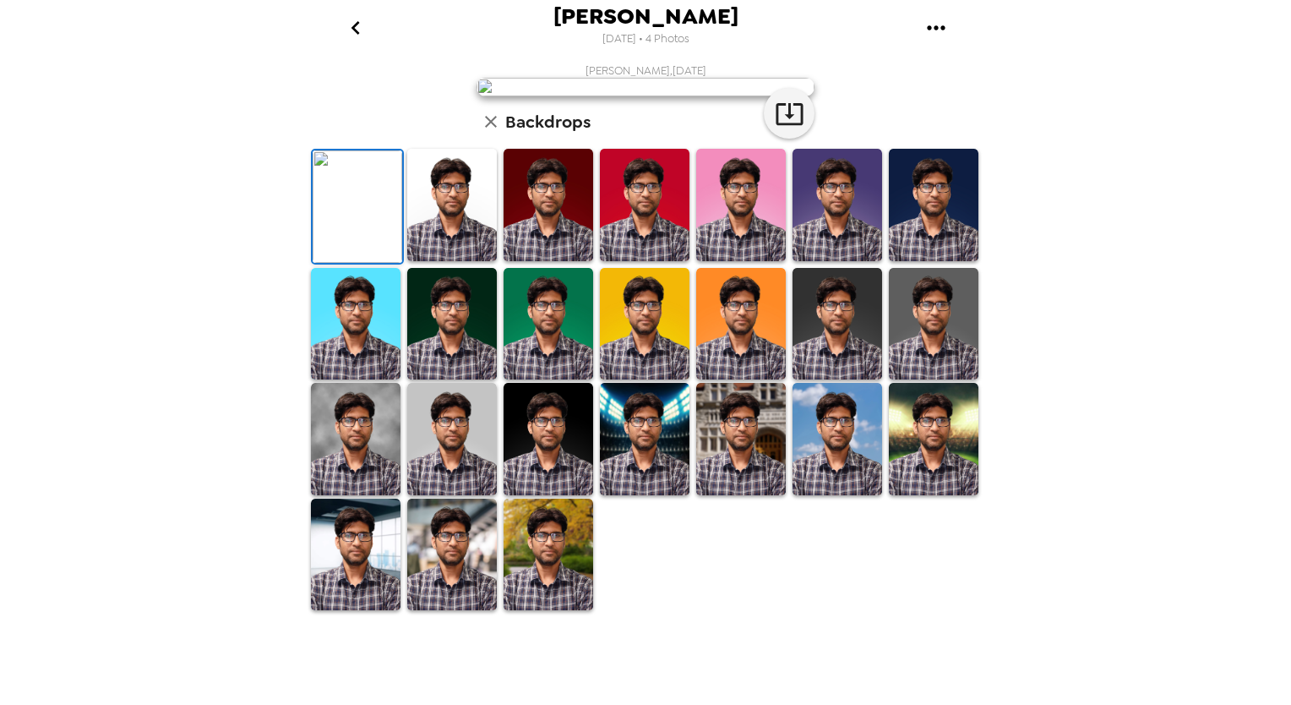
scroll to position [0, 0]
